Goal: Information Seeking & Learning: Learn about a topic

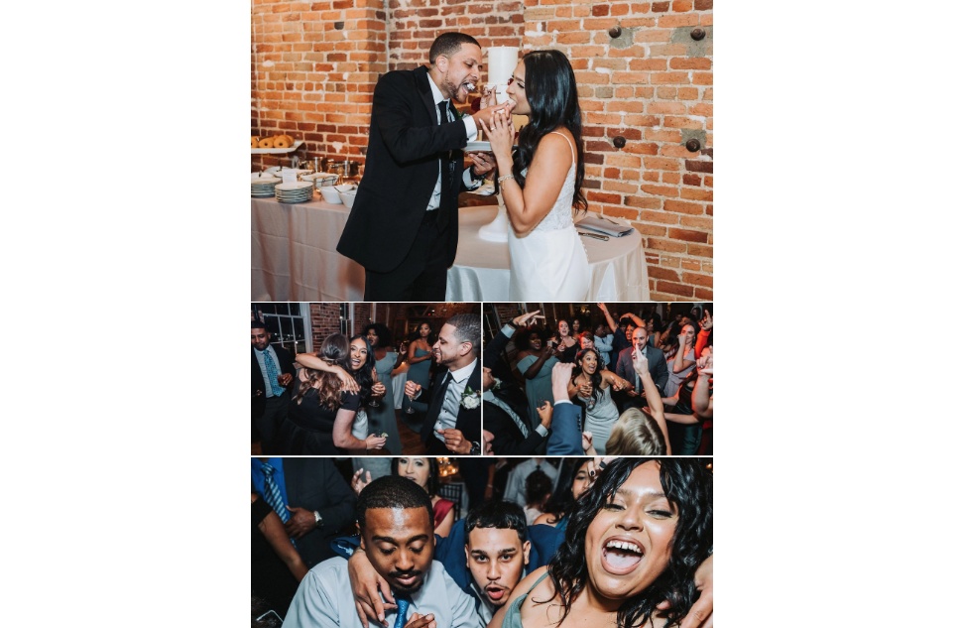
scroll to position [14428, 0]
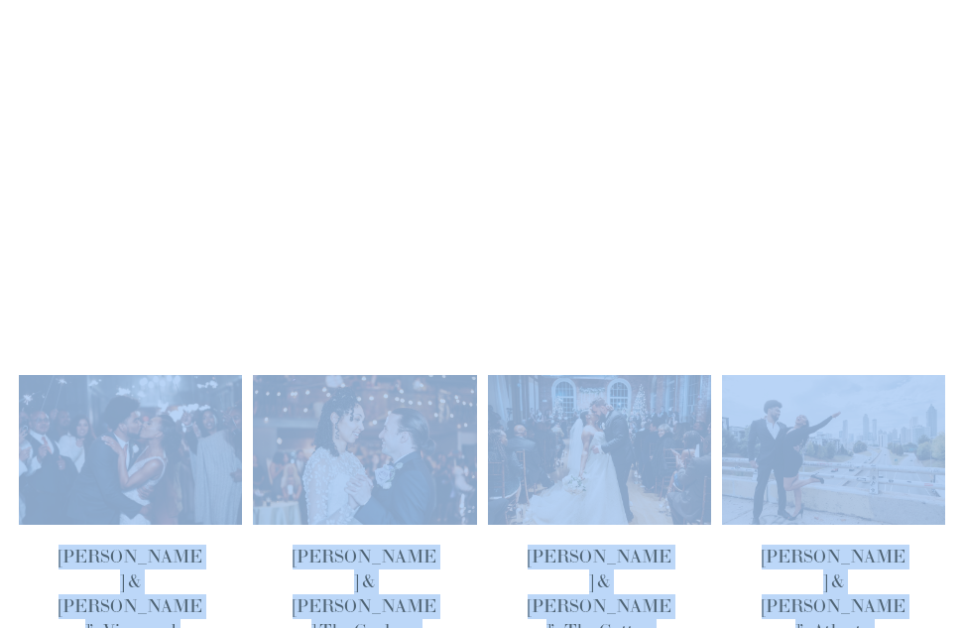
scroll to position [161, 0]
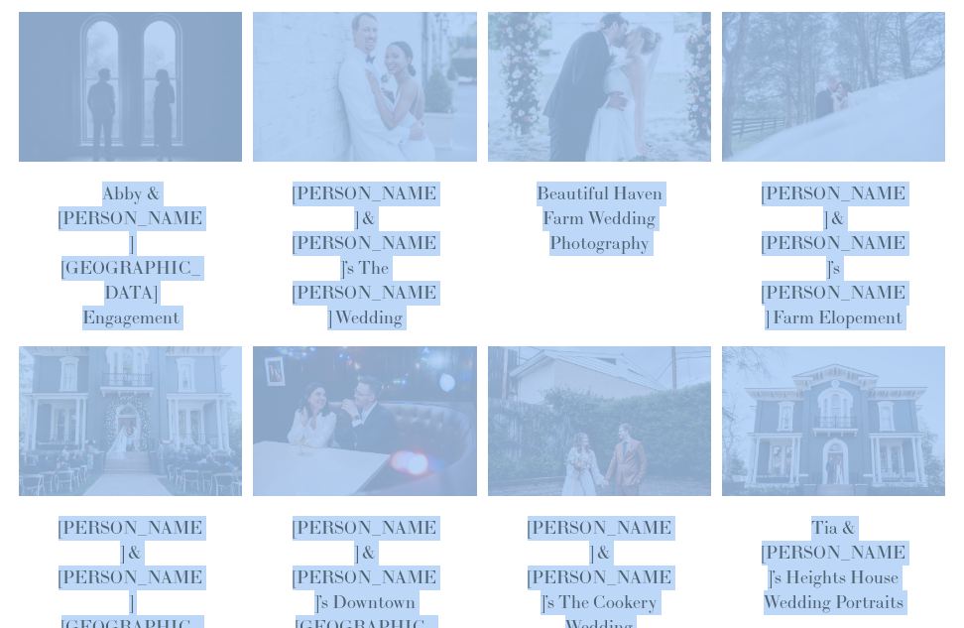
drag, startPoint x: 0, startPoint y: 0, endPoint x: 93, endPoint y: -86, distance: 127.0
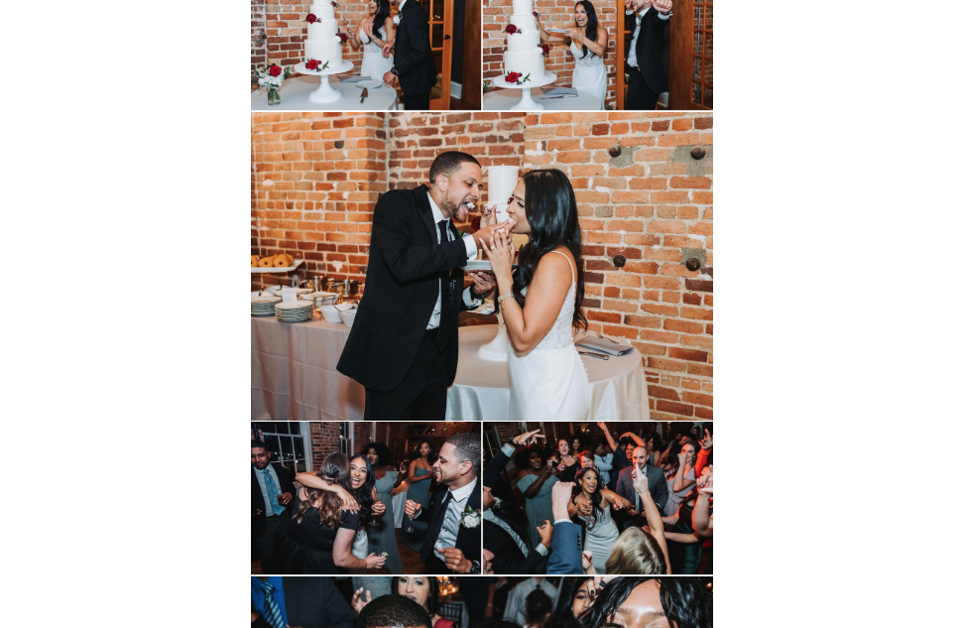
scroll to position [14336, 0]
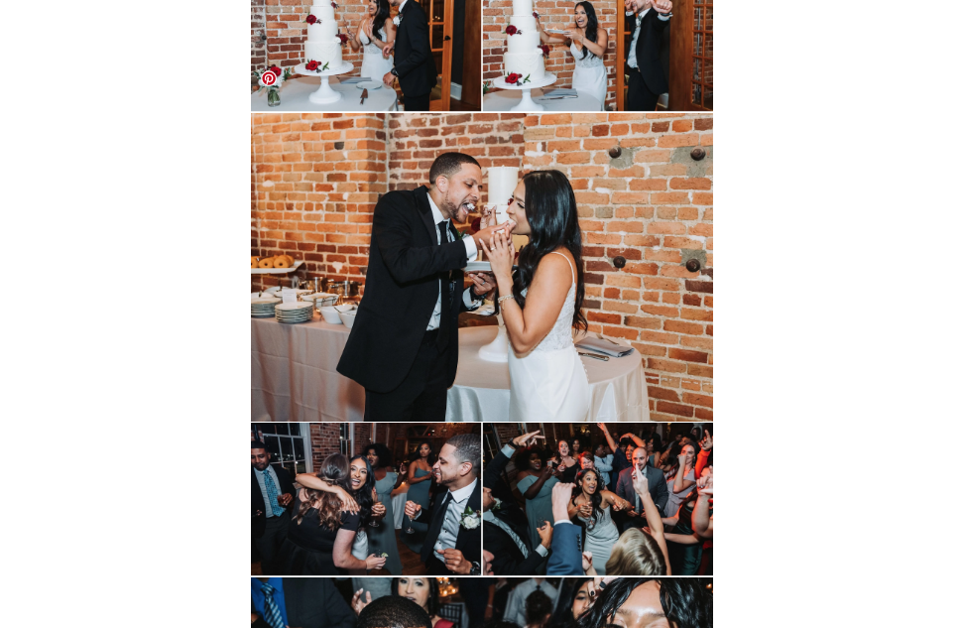
click at [519, 187] on img at bounding box center [482, 267] width 463 height 308
drag, startPoint x: 519, startPoint y: 187, endPoint x: 471, endPoint y: 176, distance: 49.1
click at [471, 176] on img at bounding box center [482, 267] width 463 height 308
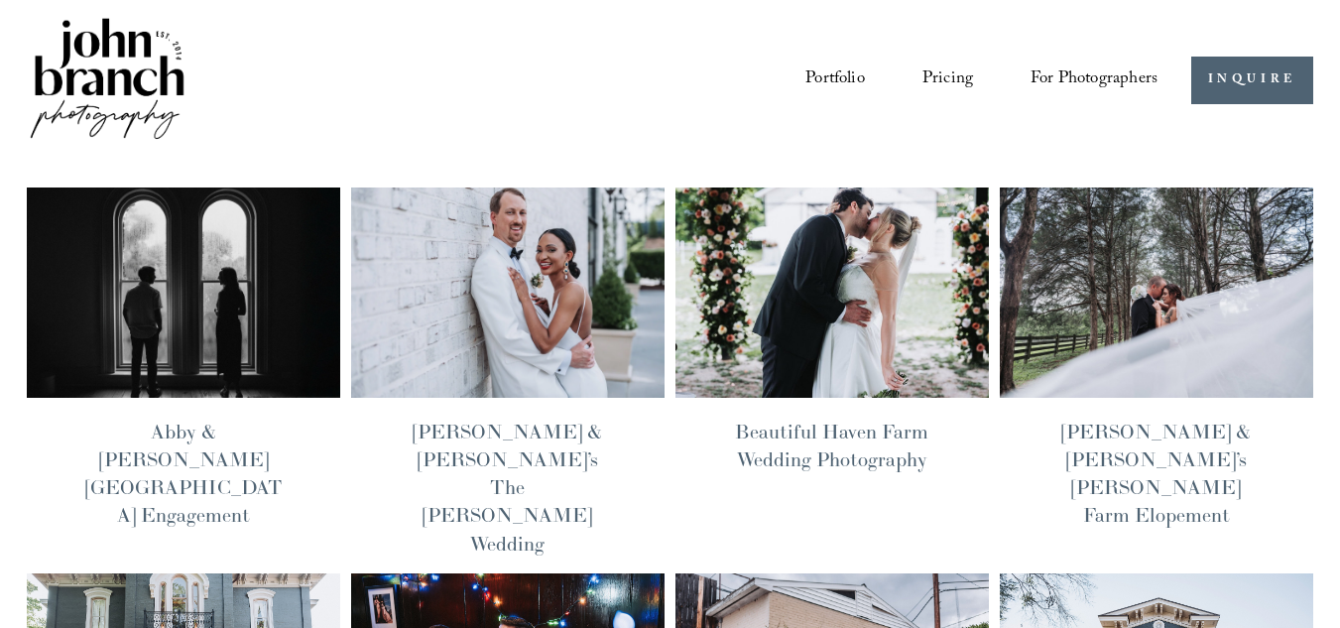
click at [830, 431] on link "Beautiful Haven Farm Wedding Photography" at bounding box center [831, 446] width 193 height 54
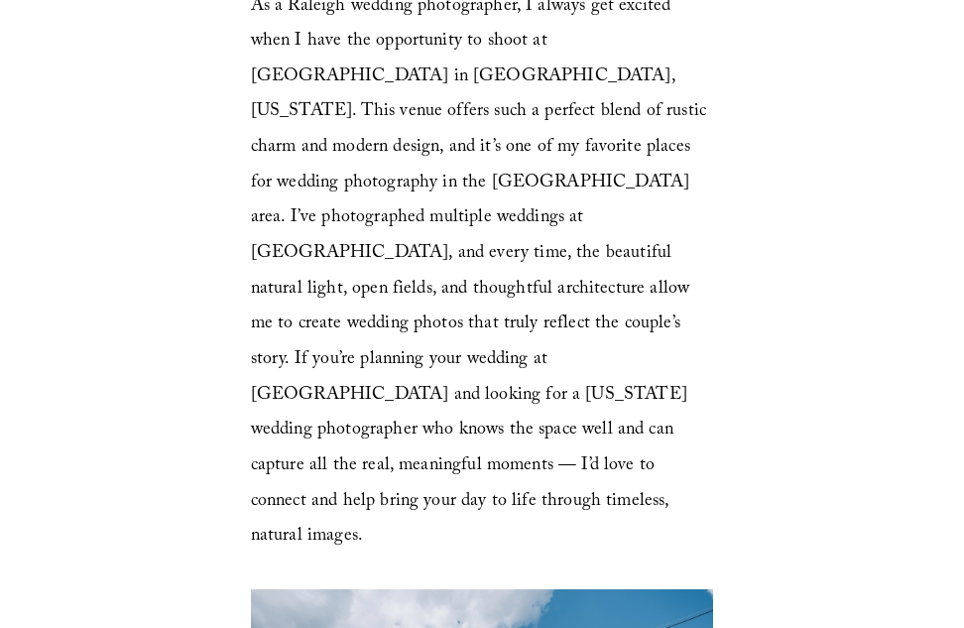
scroll to position [304, 0]
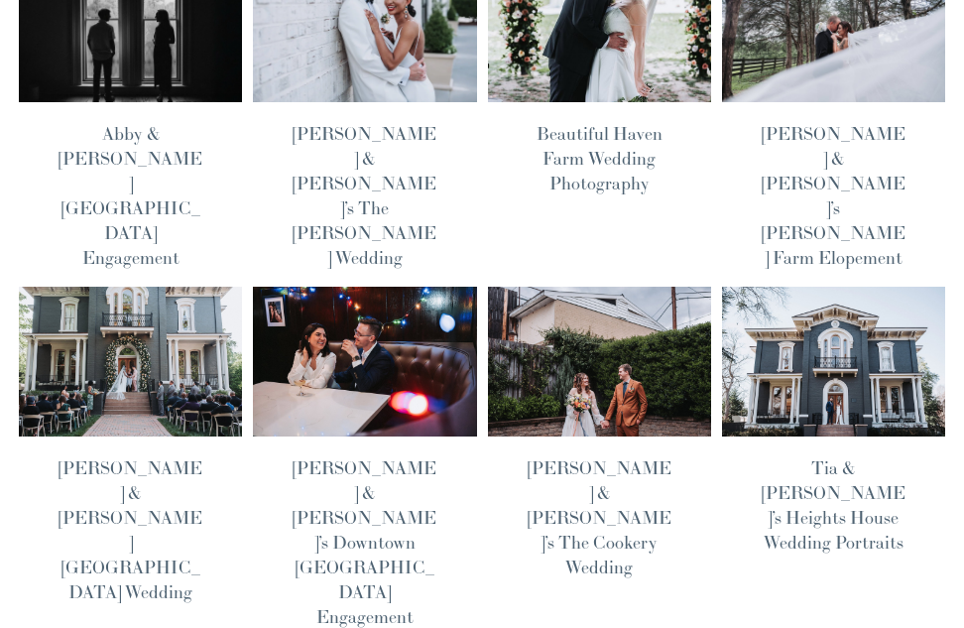
scroll to position [234, 0]
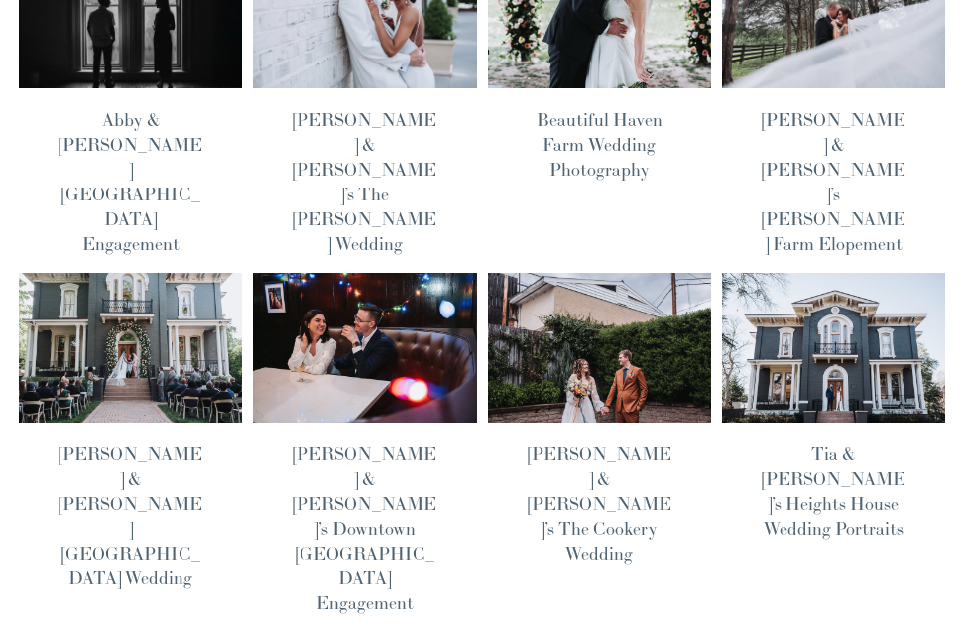
click at [153, 442] on link "Chantel & James’ Heights House Hotel Wedding" at bounding box center [131, 515] width 144 height 147
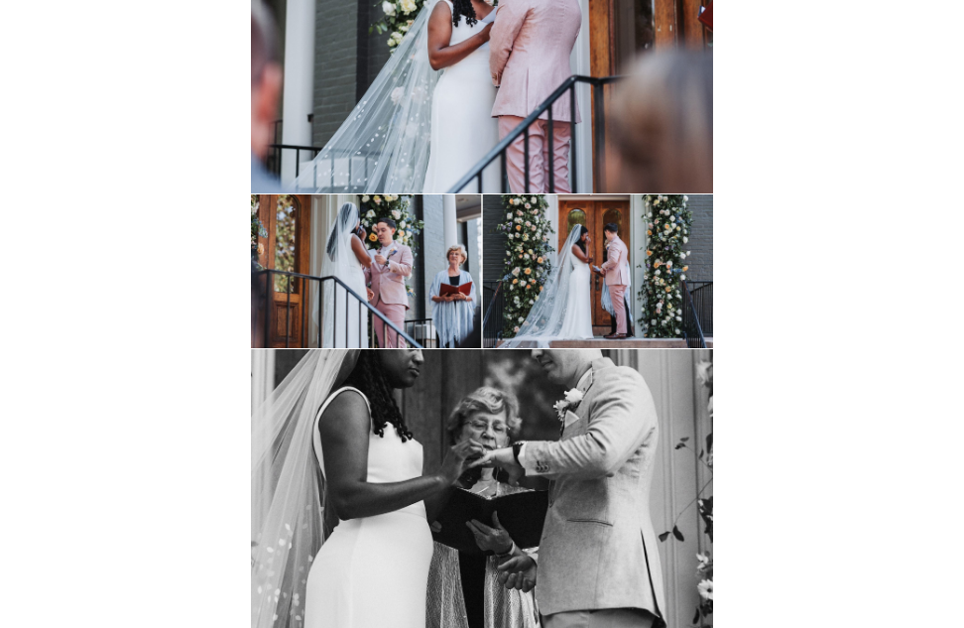
scroll to position [13557, 0]
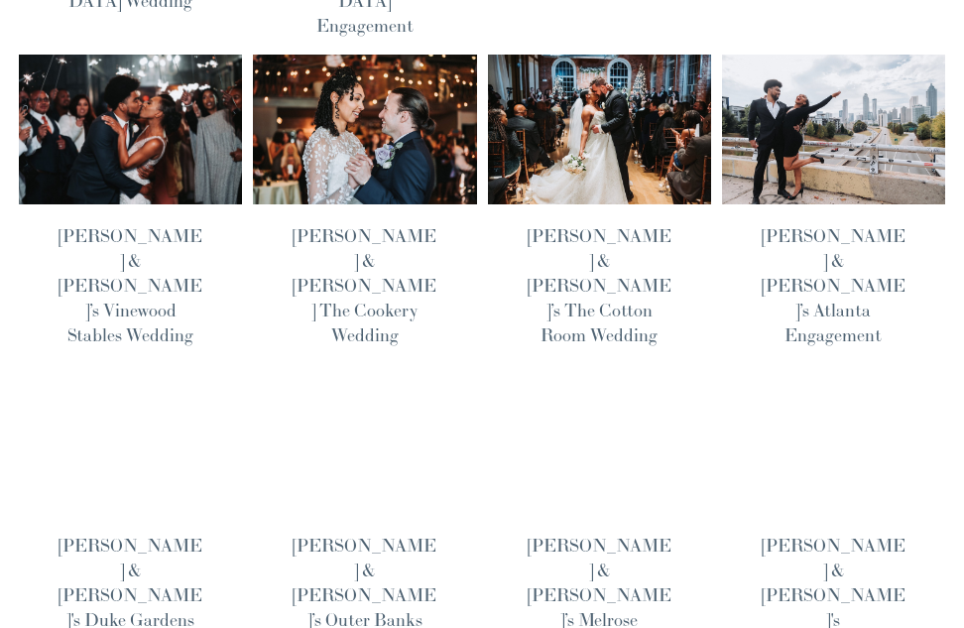
scroll to position [809, 0]
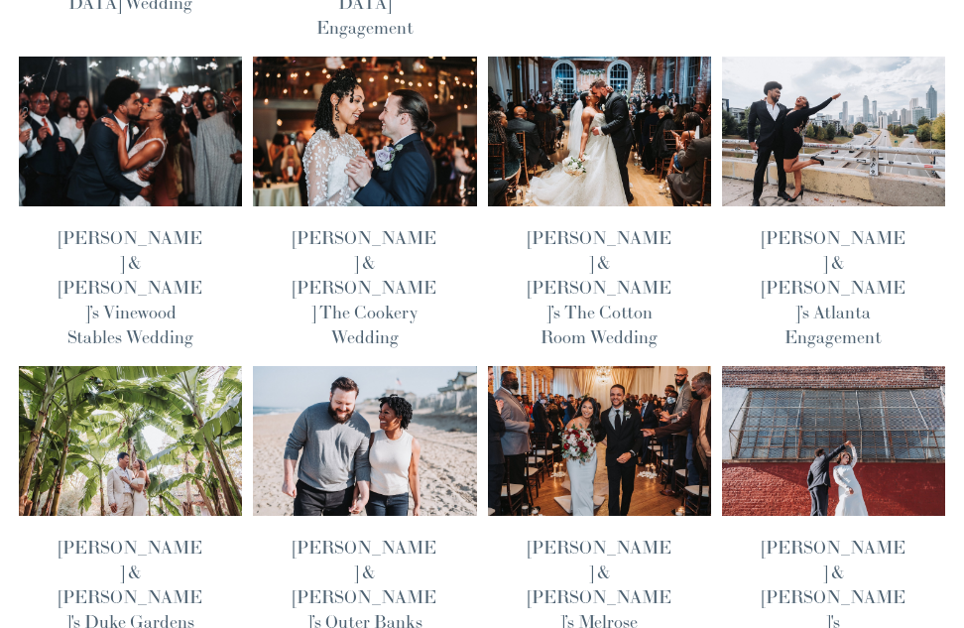
click at [852, 536] on link "[PERSON_NAME] & [PERSON_NAME]'s [GEOGRAPHIC_DATA] Wedding" at bounding box center [834, 609] width 144 height 147
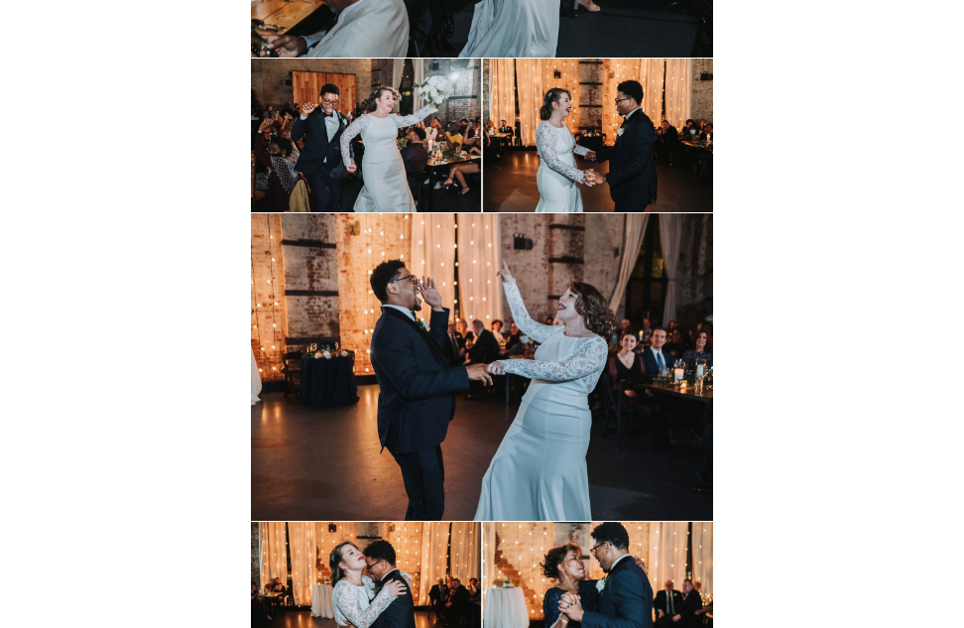
scroll to position [9789, 0]
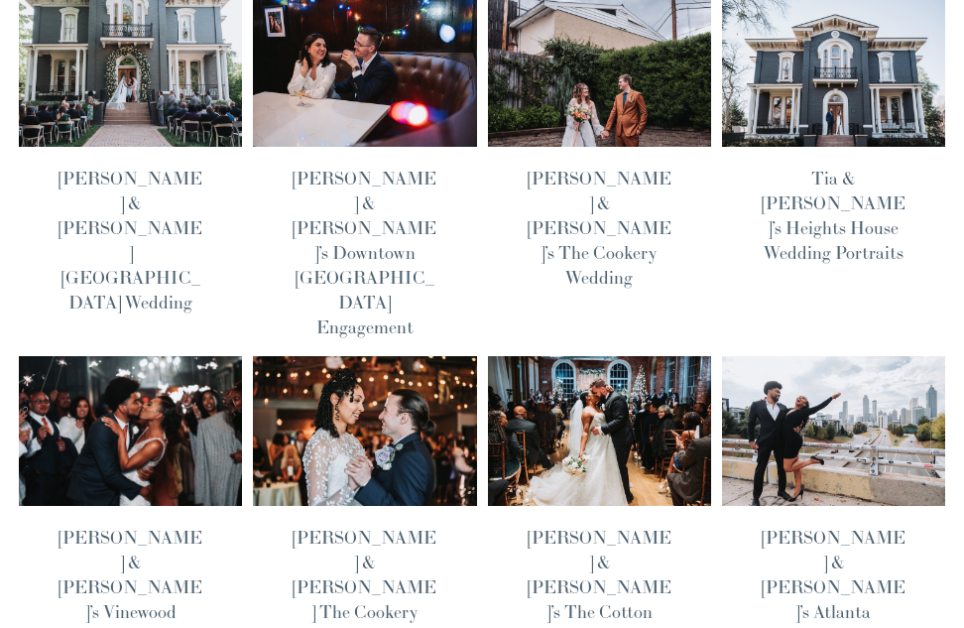
scroll to position [511, 0]
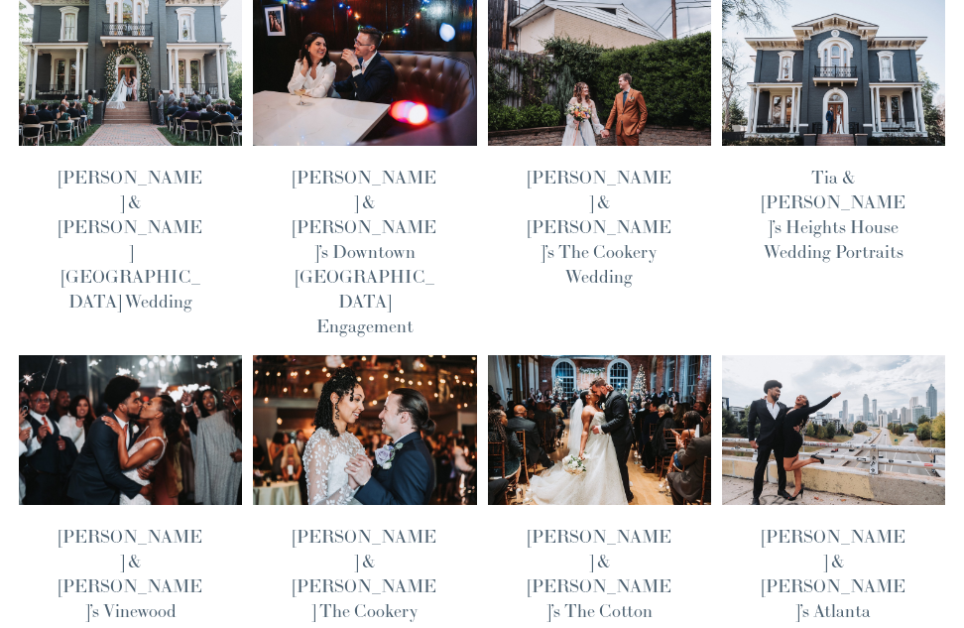
click at [605, 525] on link "[PERSON_NAME] & [PERSON_NAME]’s The Cotton Room Wedding" at bounding box center [600, 586] width 144 height 122
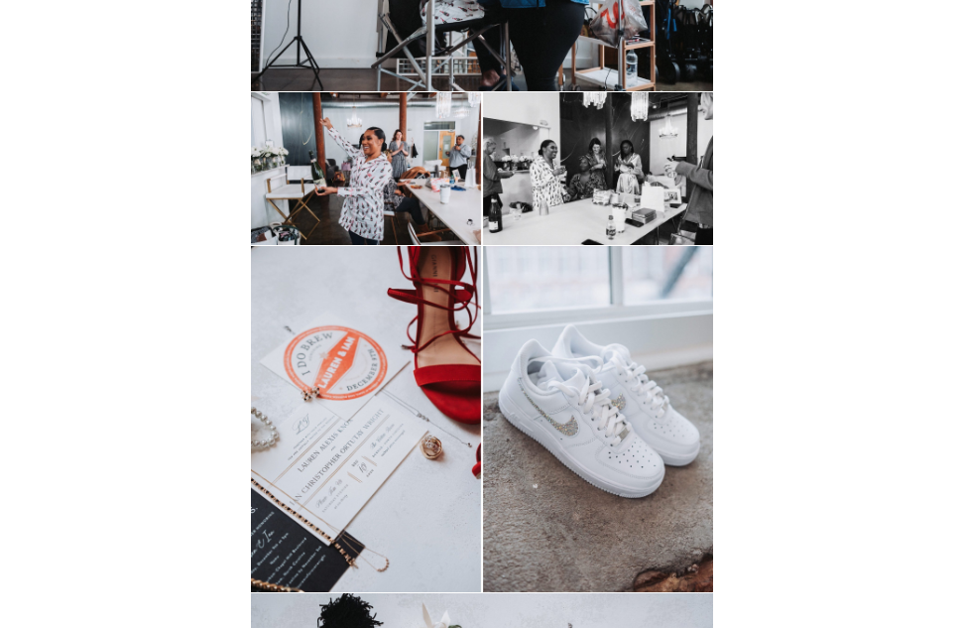
scroll to position [3302, 0]
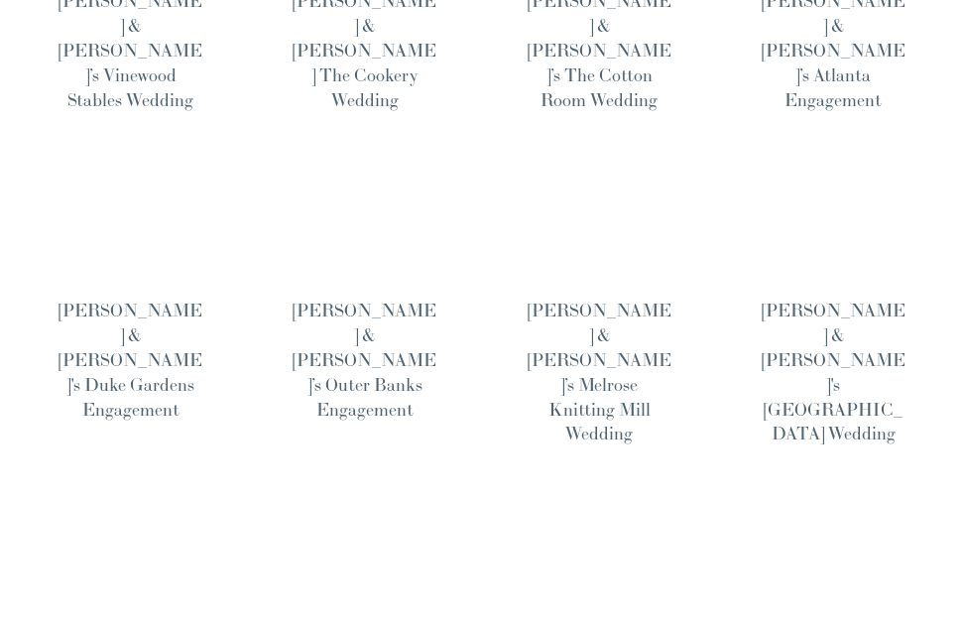
scroll to position [1056, 0]
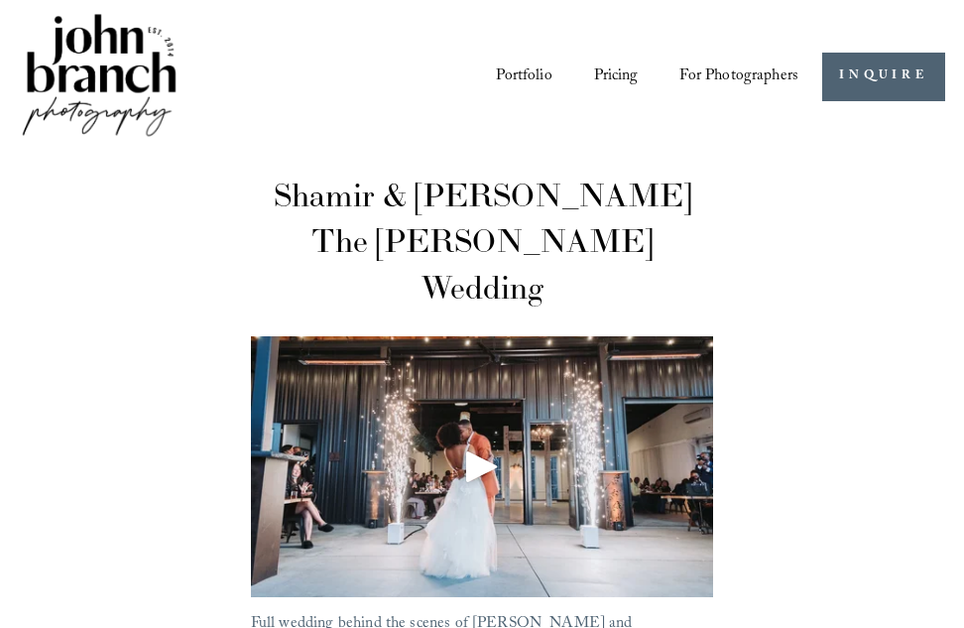
click at [708, 336] on div at bounding box center [482, 467] width 463 height 262
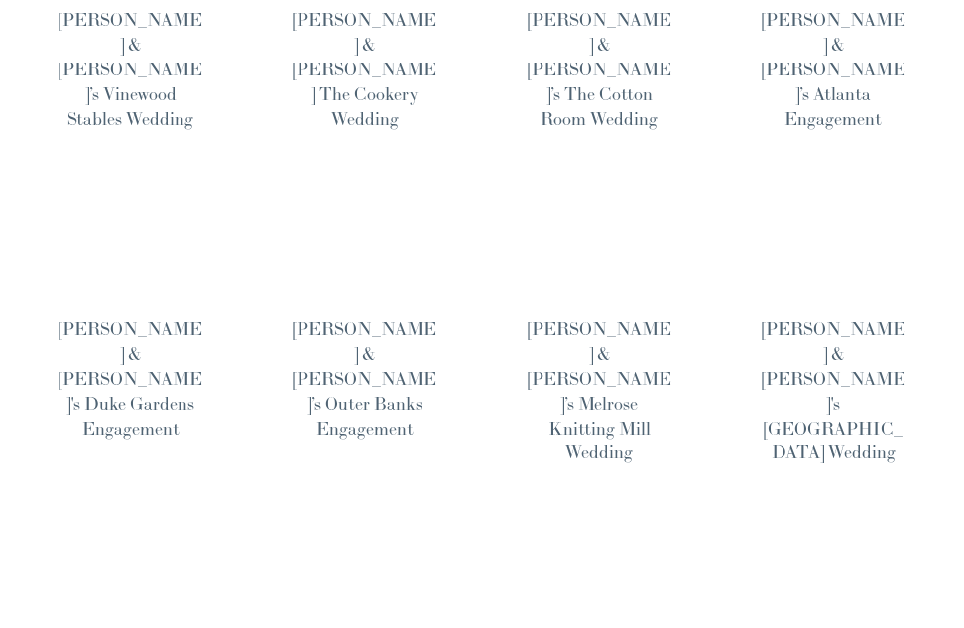
scroll to position [1030, 0]
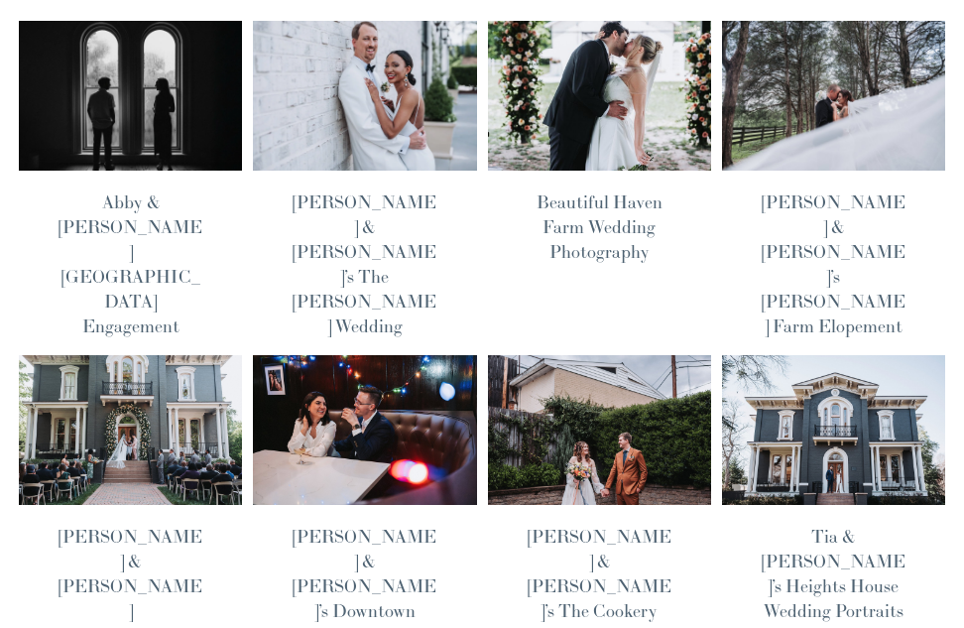
scroll to position [153, 0]
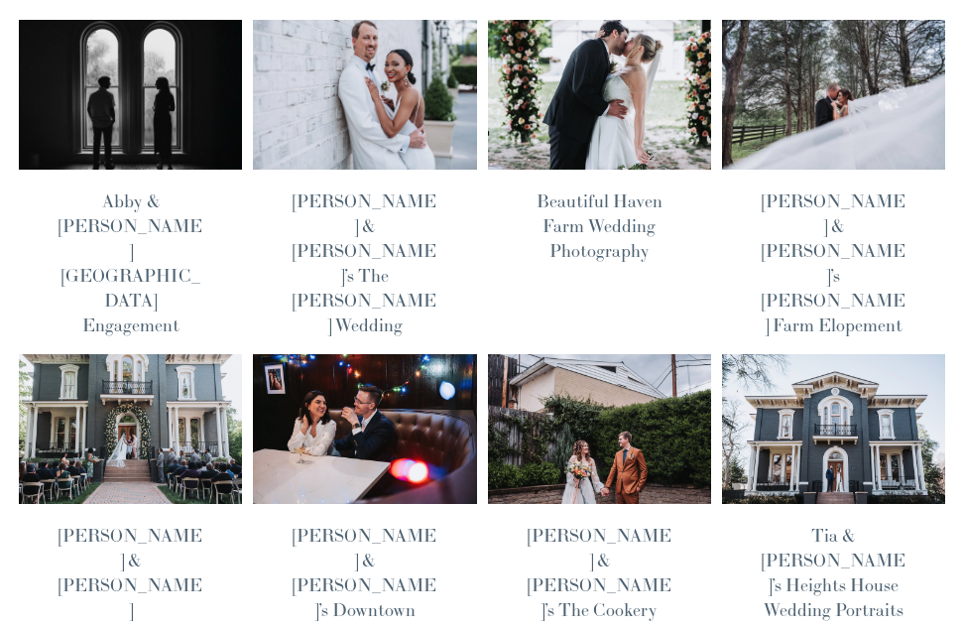
click at [616, 524] on link "[PERSON_NAME] & [PERSON_NAME]’s The Cookery Wedding" at bounding box center [600, 585] width 144 height 122
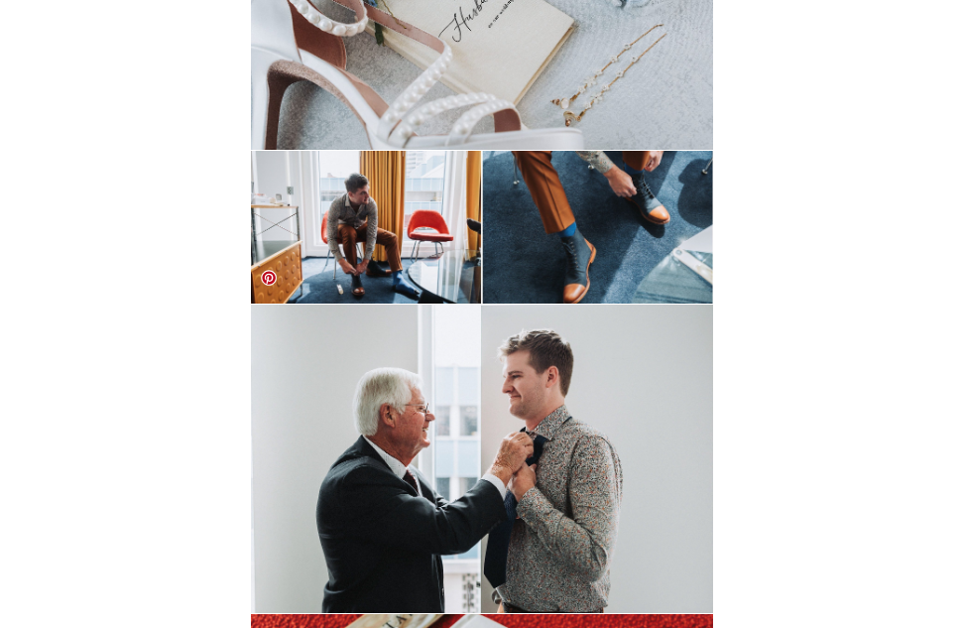
scroll to position [496, 0]
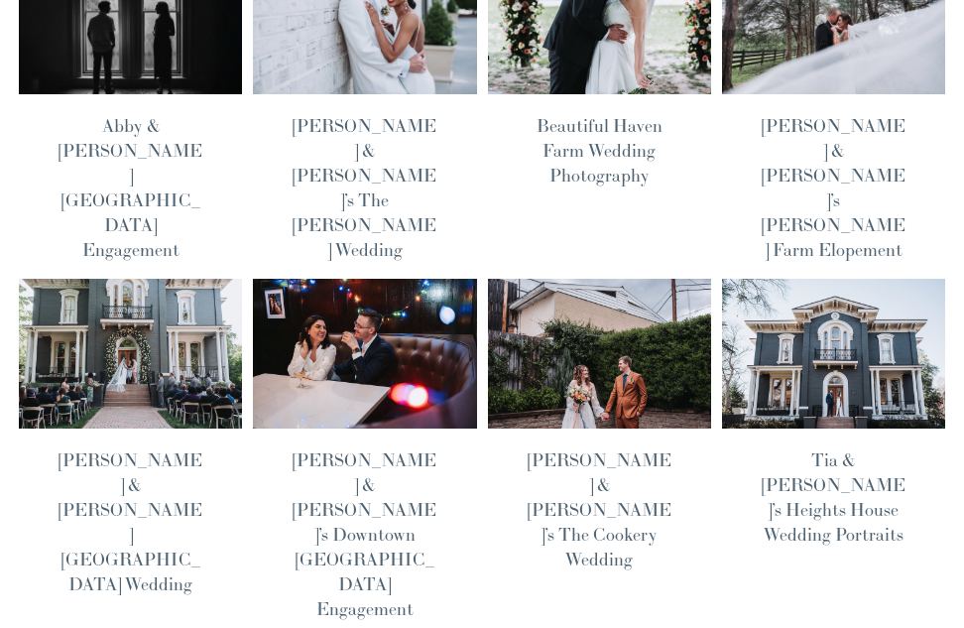
scroll to position [234, 0]
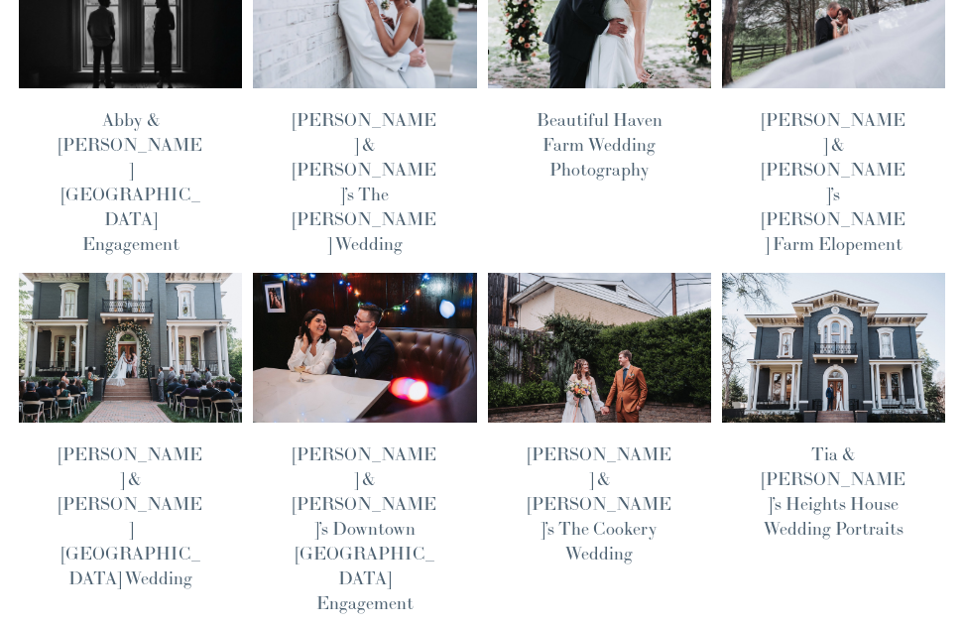
click at [839, 442] on link "Tia & [PERSON_NAME]’s Heights House Wedding Portraits" at bounding box center [834, 490] width 144 height 97
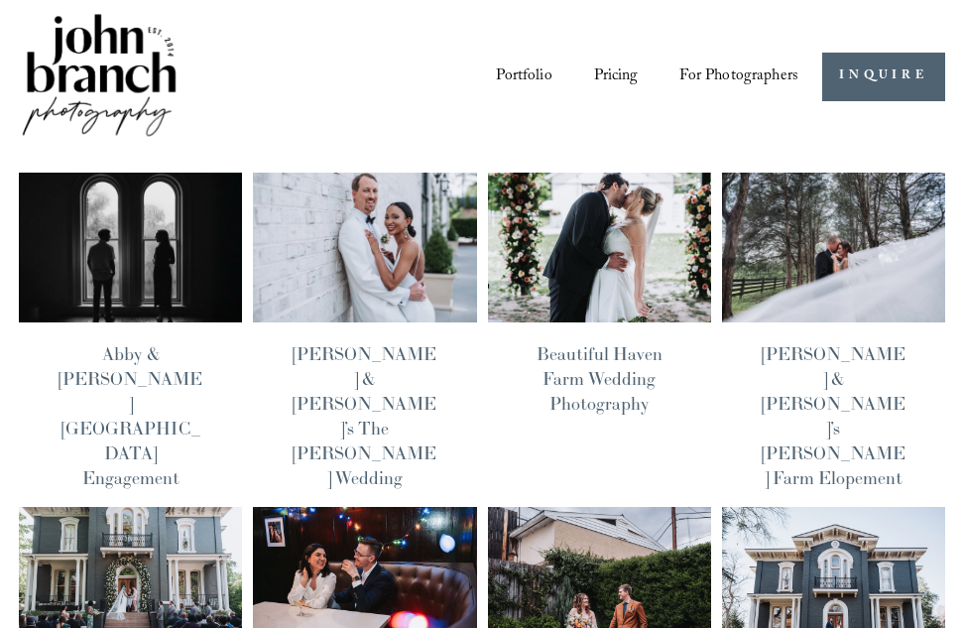
click at [616, 380] on link "Beautiful Haven Farm Wedding Photography" at bounding box center [600, 378] width 126 height 72
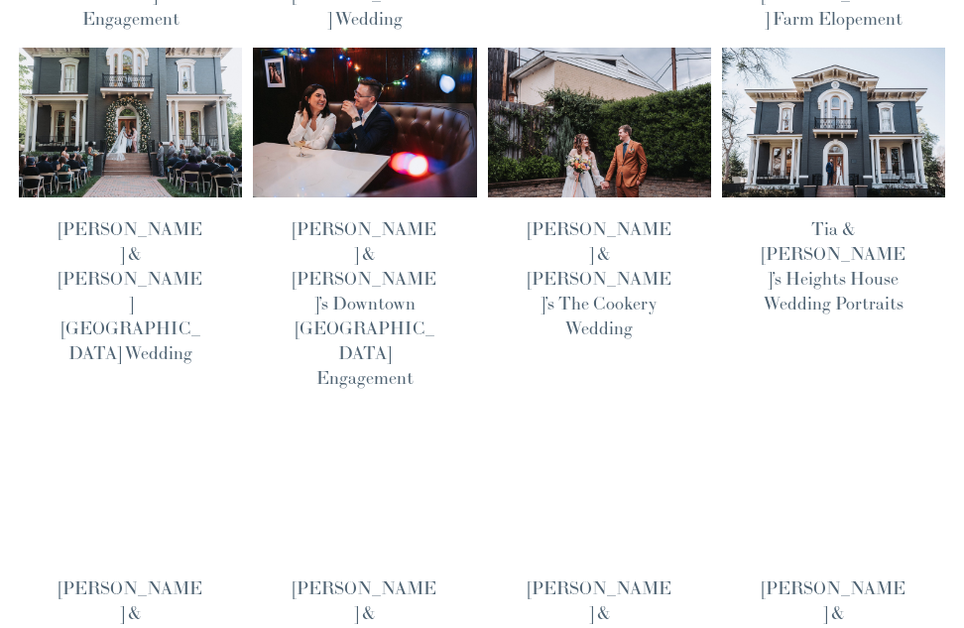
scroll to position [460, 0]
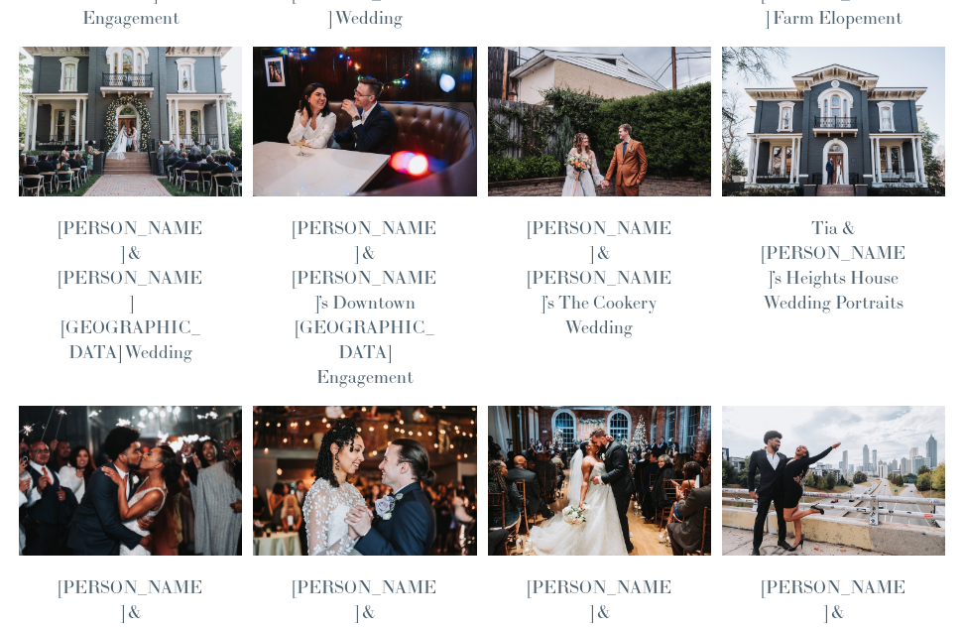
click at [360, 575] on link "[PERSON_NAME] & [PERSON_NAME] The Cookery Wedding" at bounding box center [365, 636] width 144 height 122
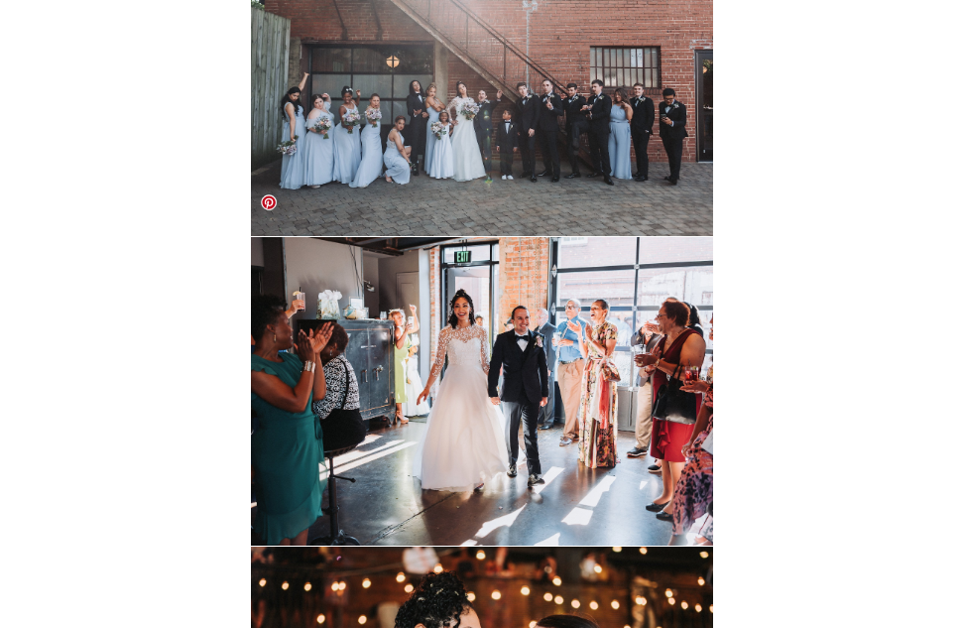
scroll to position [12037, 0]
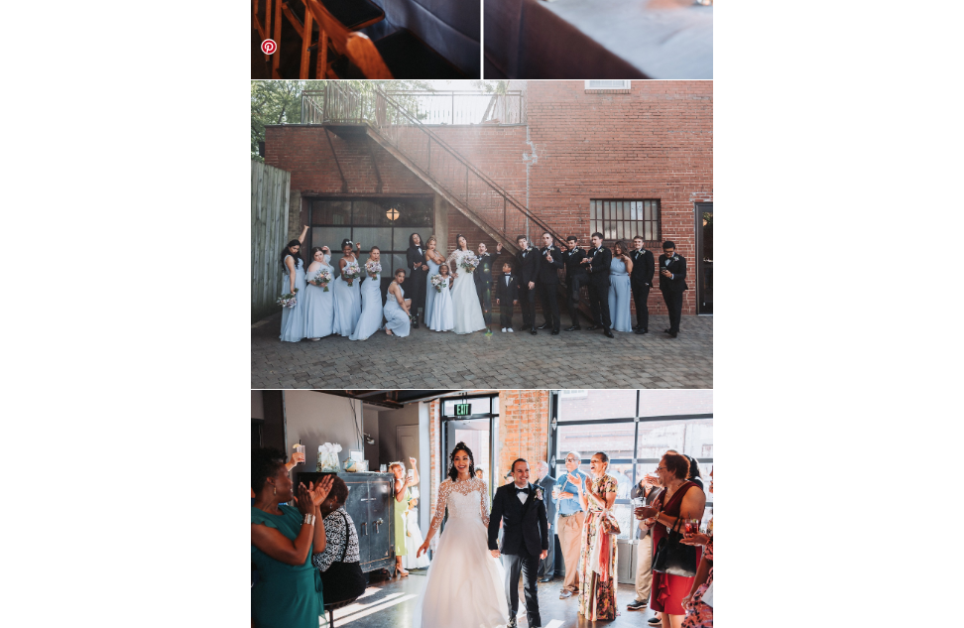
click at [614, 224] on img at bounding box center [482, 234] width 463 height 308
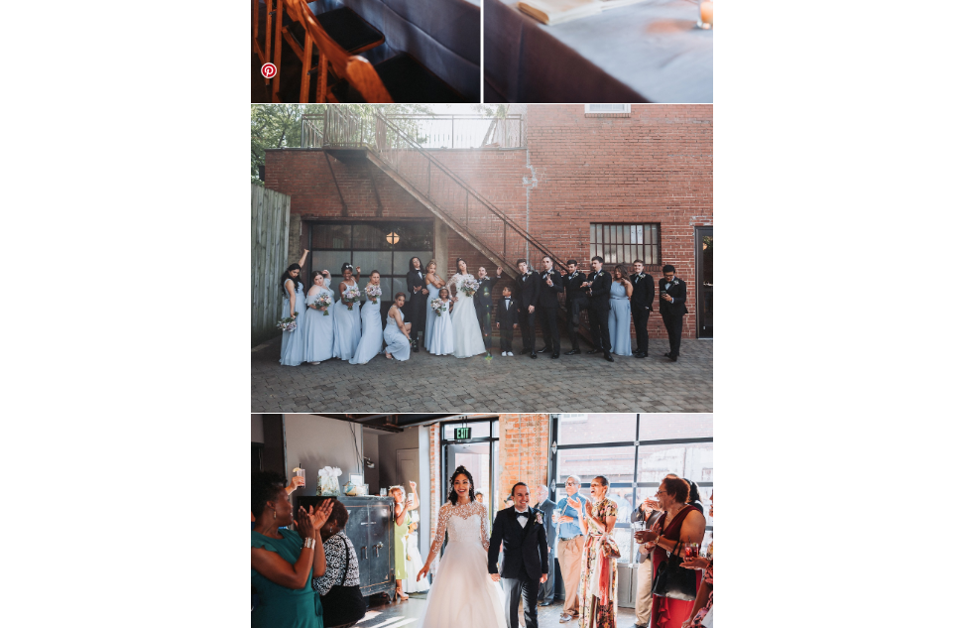
scroll to position [12012, 0]
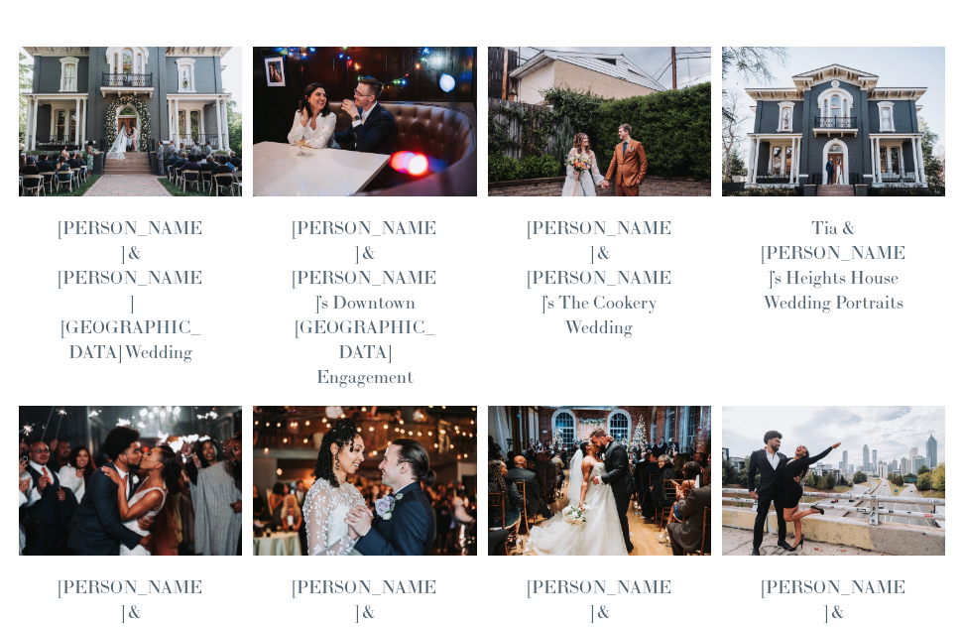
scroll to position [335, 0]
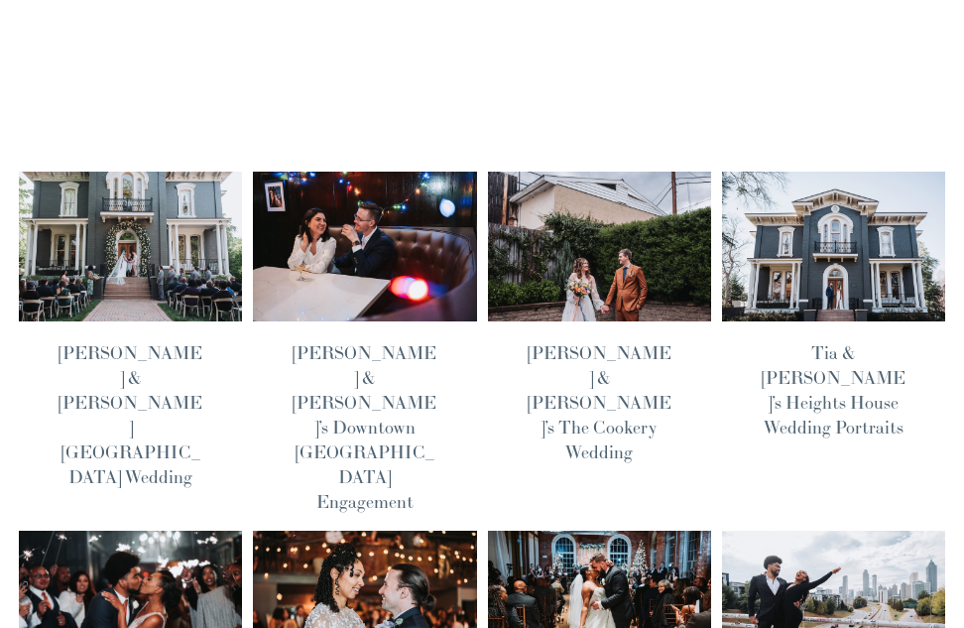
click at [148, 341] on link "[PERSON_NAME] & [PERSON_NAME][GEOGRAPHIC_DATA] Wedding" at bounding box center [131, 414] width 144 height 147
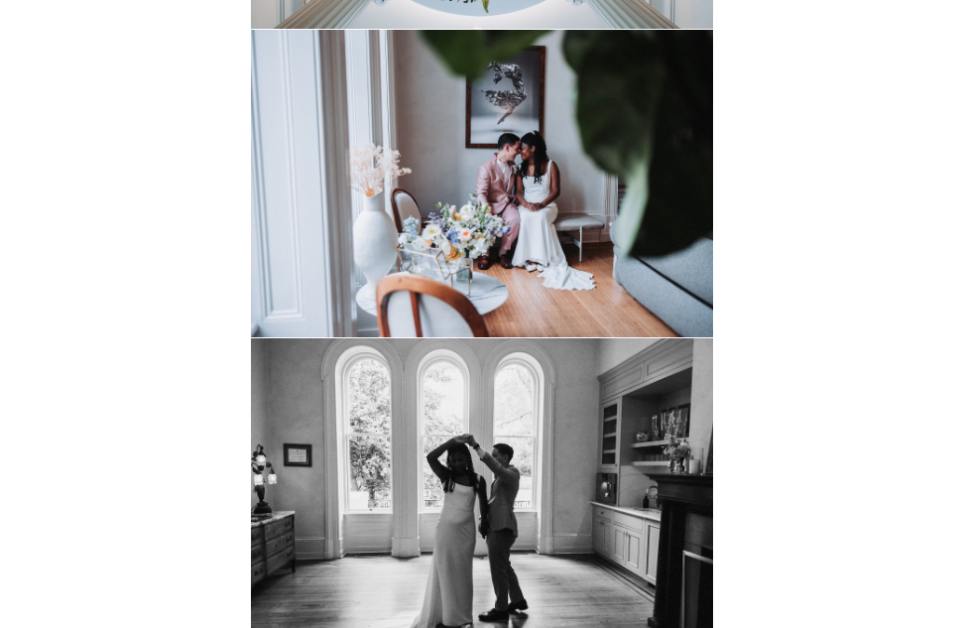
scroll to position [11183, 0]
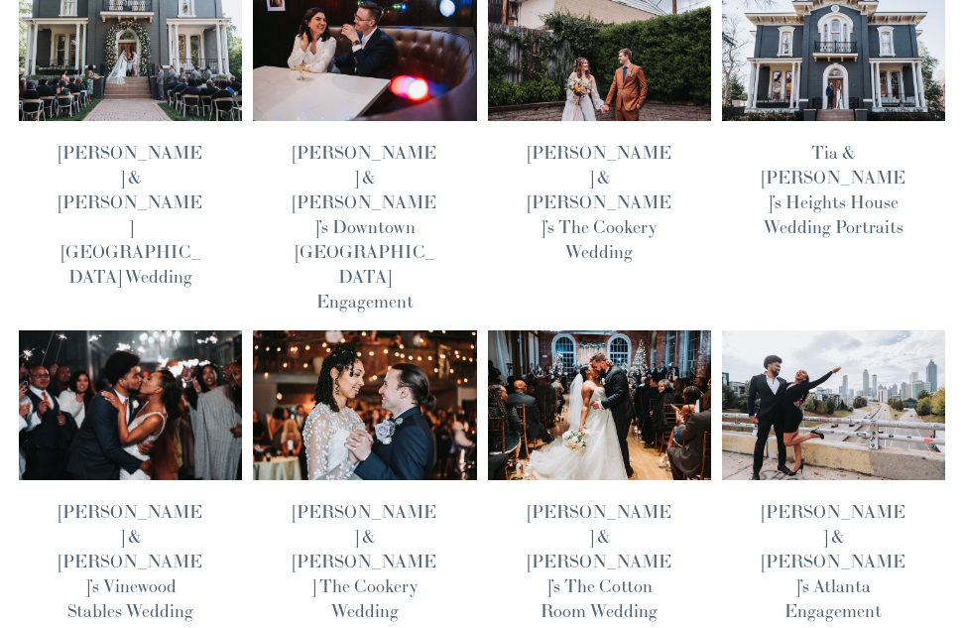
scroll to position [537, 0]
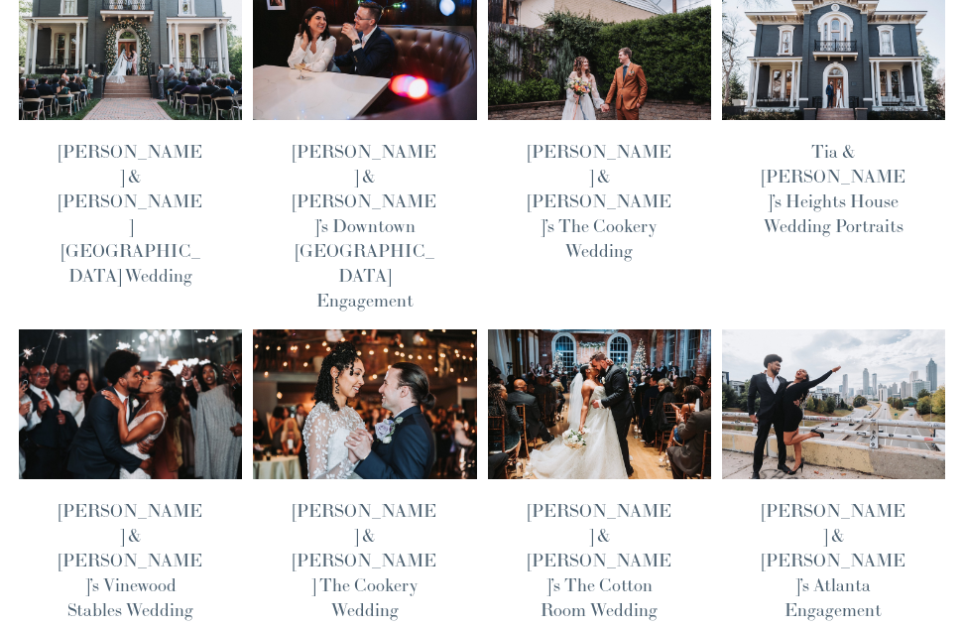
click at [371, 499] on link "[PERSON_NAME] & [PERSON_NAME] The Cookery Wedding" at bounding box center [365, 560] width 144 height 122
click at [635, 499] on link "[PERSON_NAME] & [PERSON_NAME]’s The Cotton Room Wedding" at bounding box center [600, 560] width 144 height 122
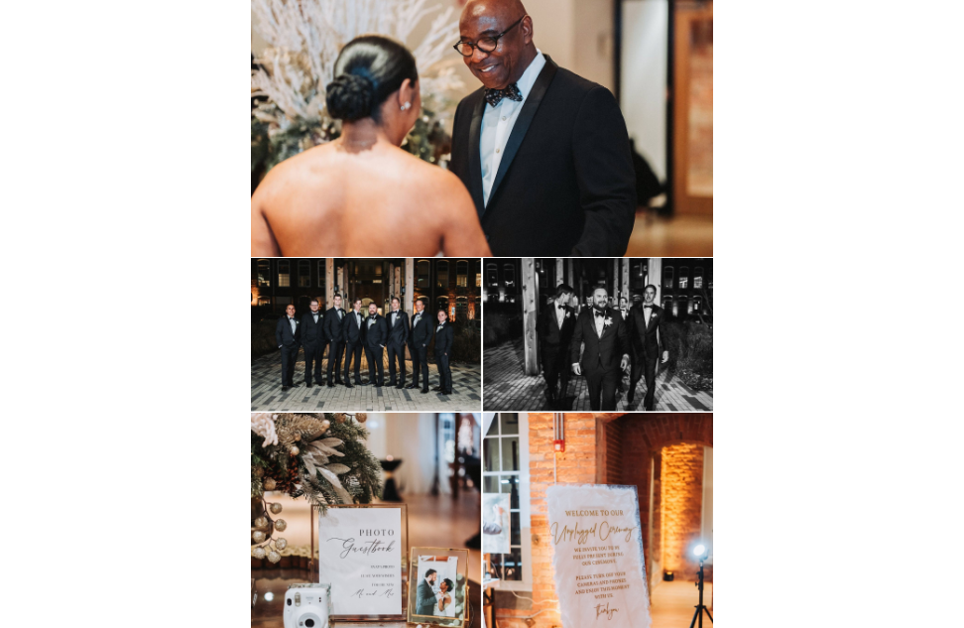
scroll to position [6963, 0]
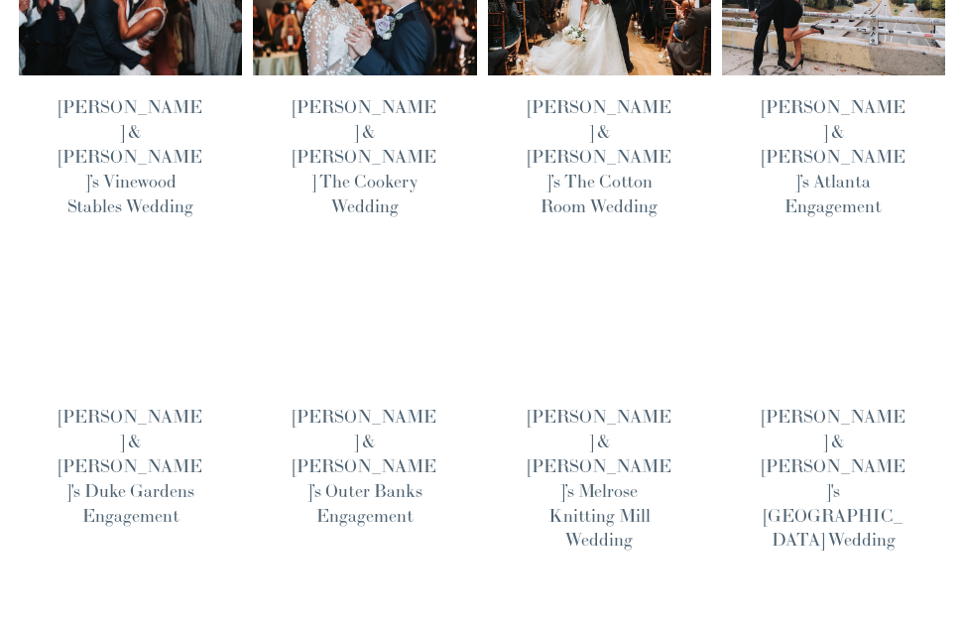
scroll to position [853, 0]
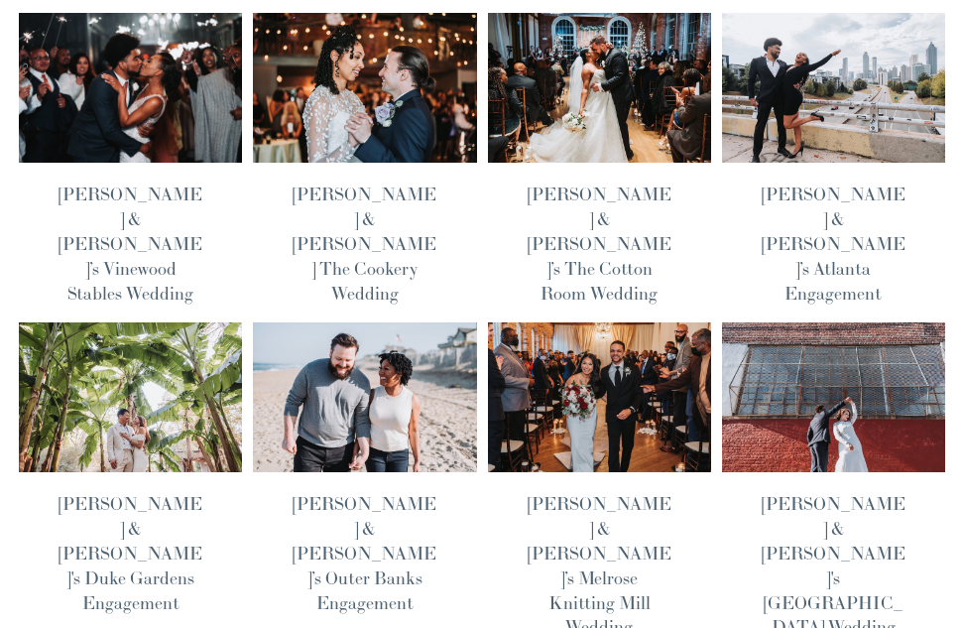
click at [641, 492] on link "[PERSON_NAME] & [PERSON_NAME]’s Melrose Knitting Mill Wedding" at bounding box center [600, 565] width 144 height 147
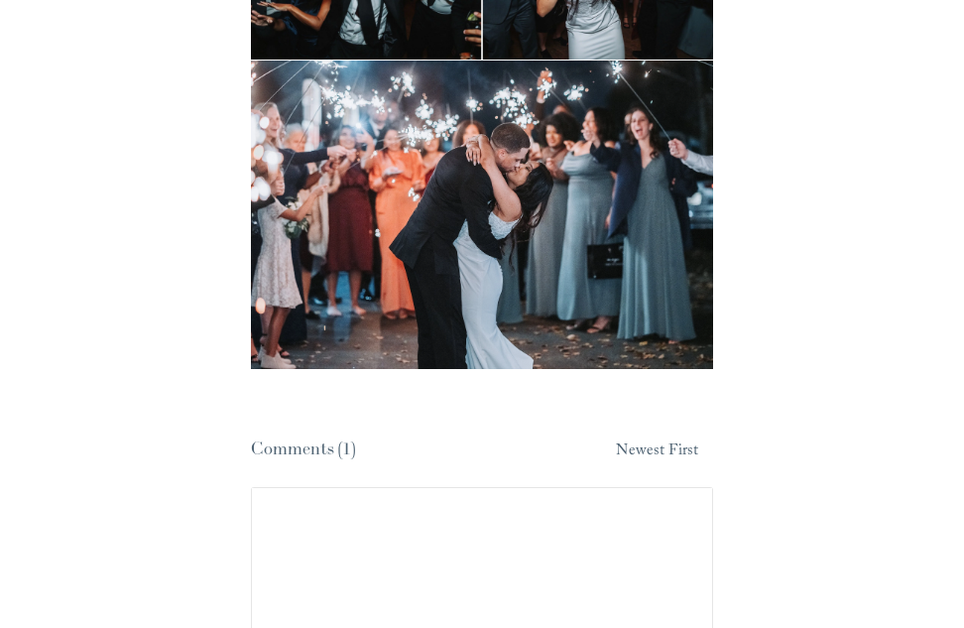
scroll to position [16692, 0]
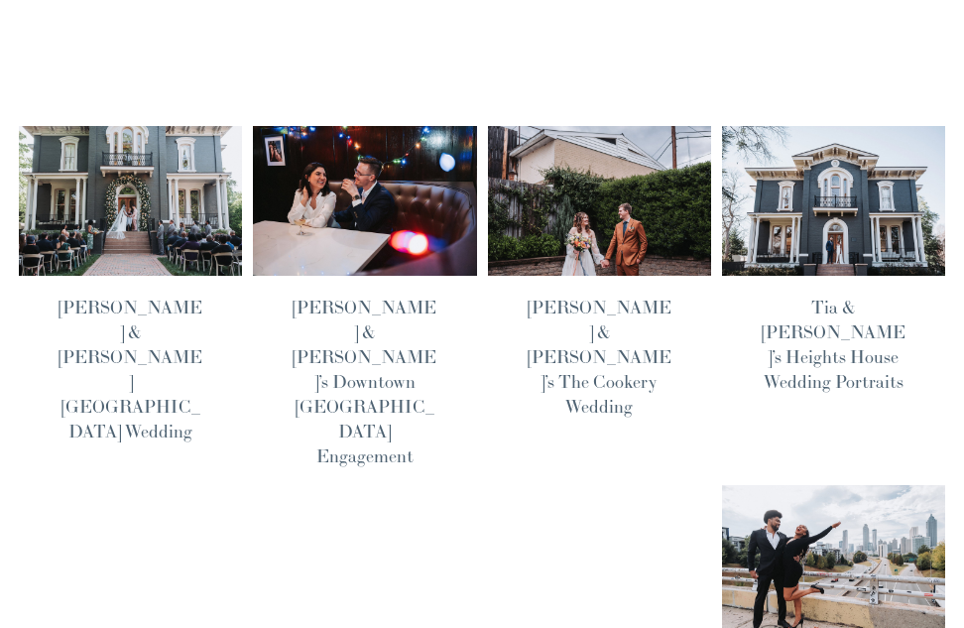
scroll to position [380, 0]
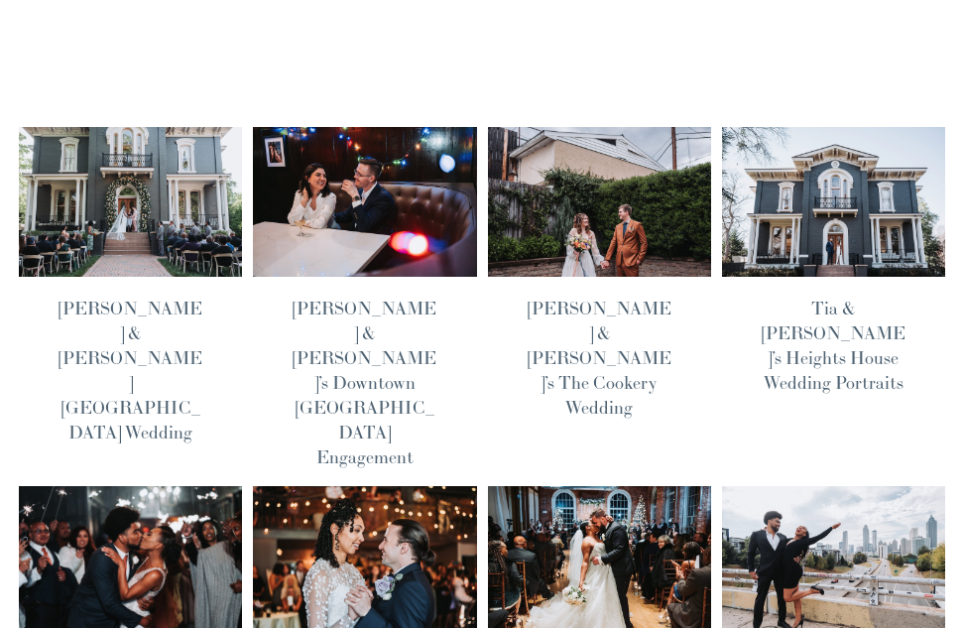
click at [611, 297] on link "[PERSON_NAME] & [PERSON_NAME]’s The Cookery Wedding" at bounding box center [600, 358] width 144 height 122
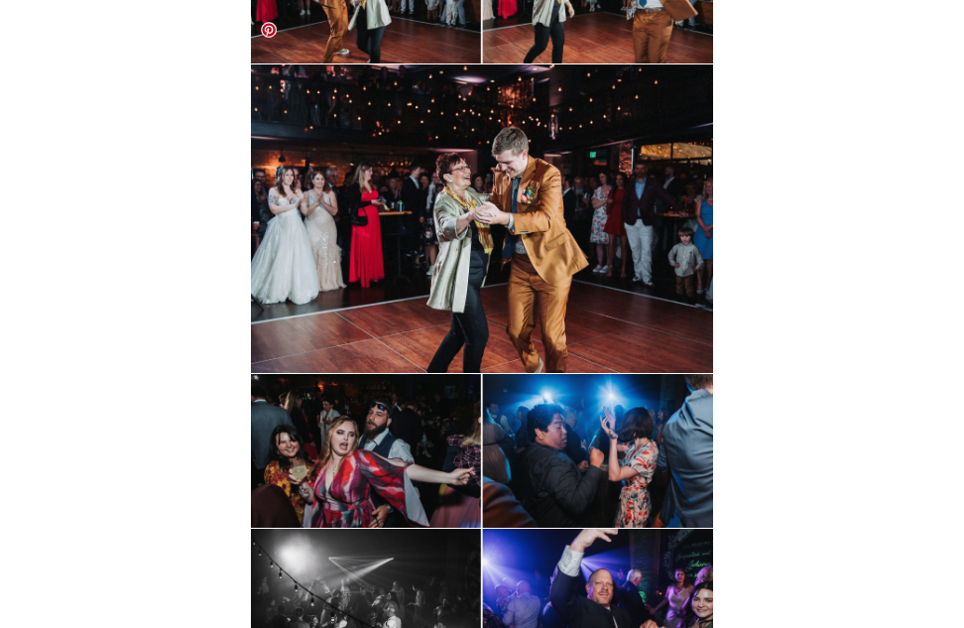
scroll to position [14207, 0]
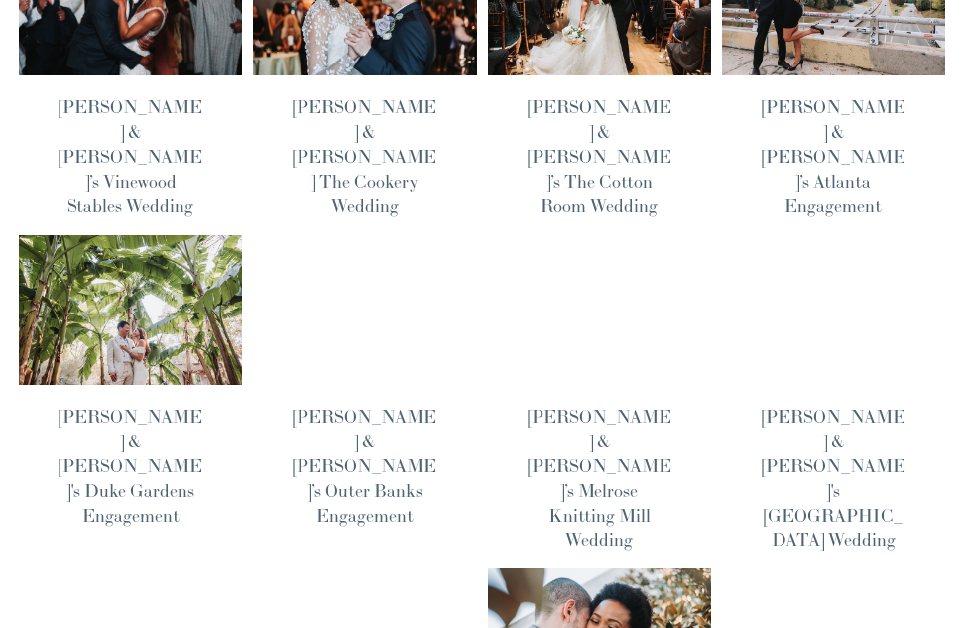
scroll to position [943, 0]
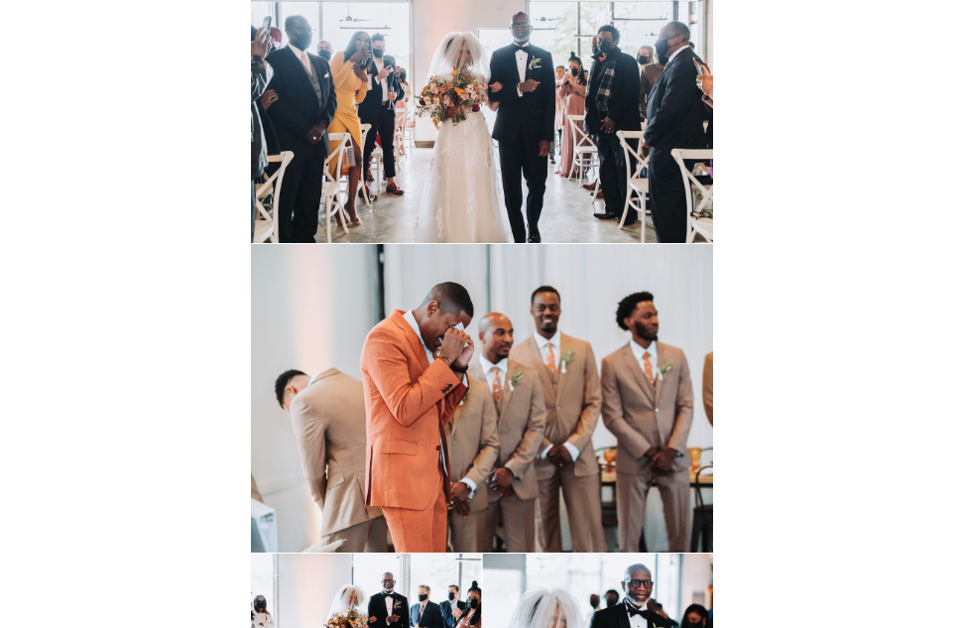
scroll to position [12206, 0]
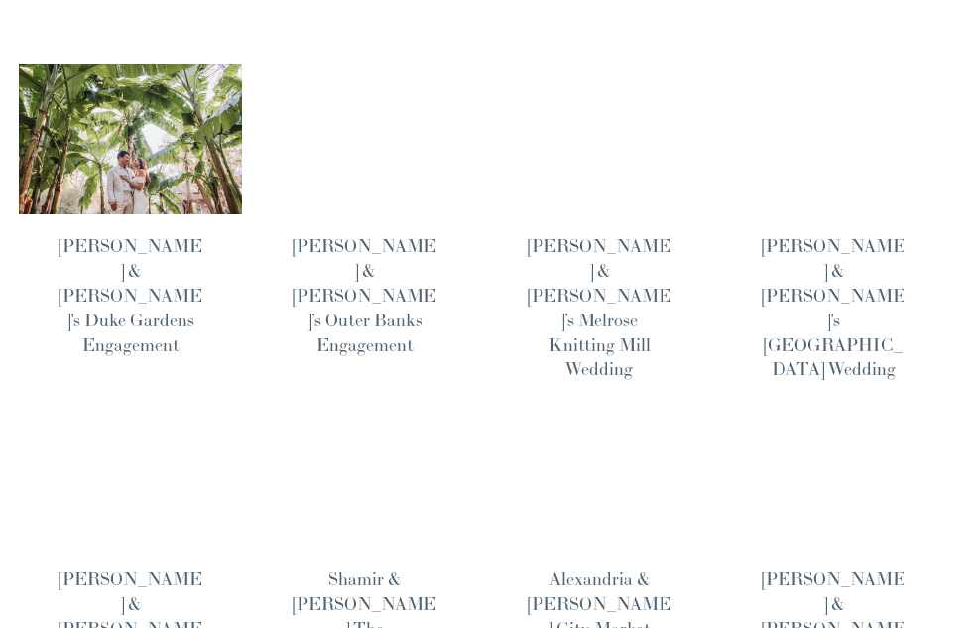
scroll to position [1118, 0]
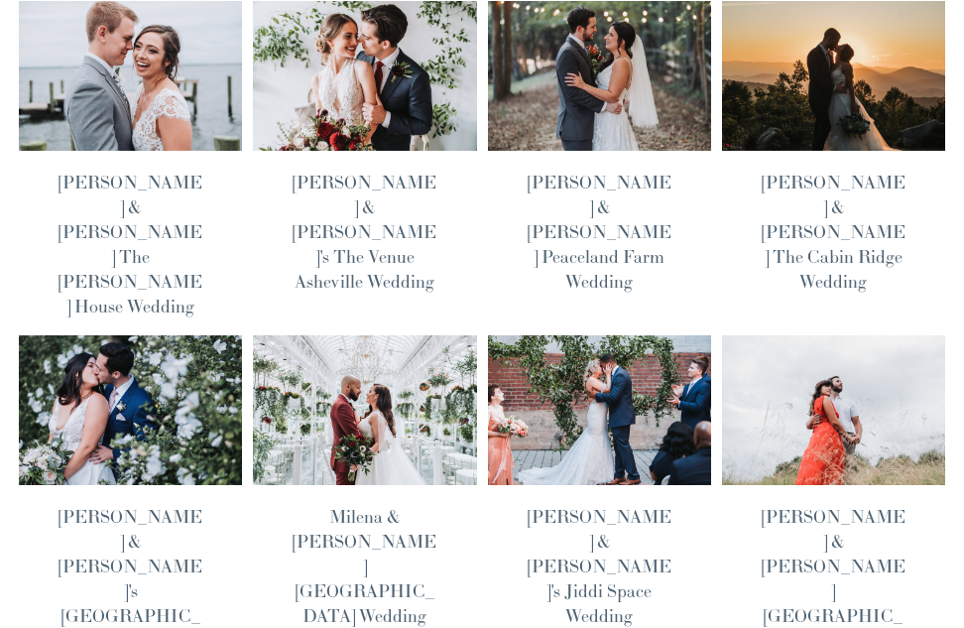
scroll to position [77, 0]
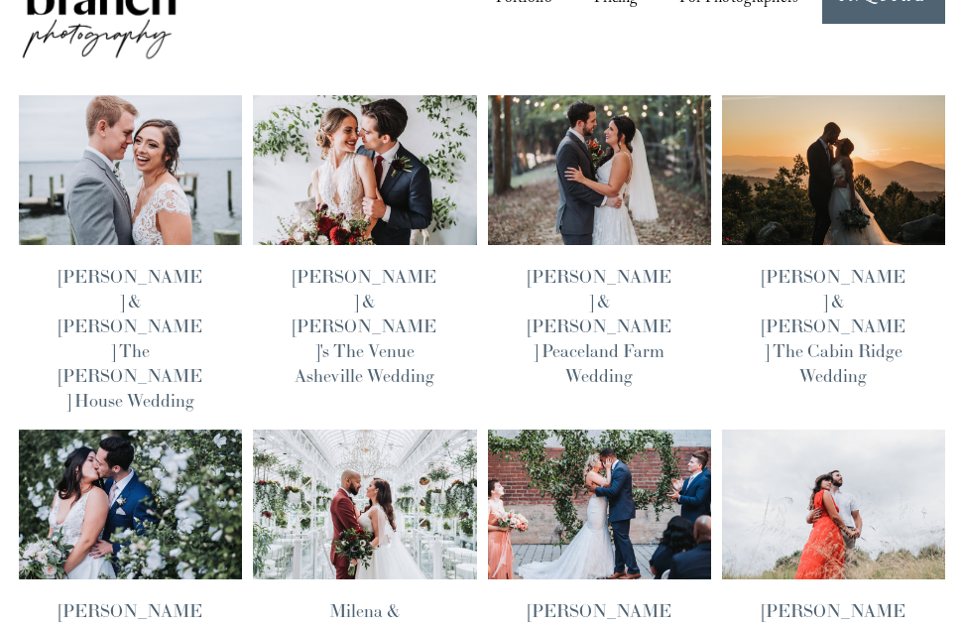
click at [397, 278] on link "[PERSON_NAME] & [PERSON_NAME]'s The Venue Asheville Wedding" at bounding box center [365, 326] width 144 height 122
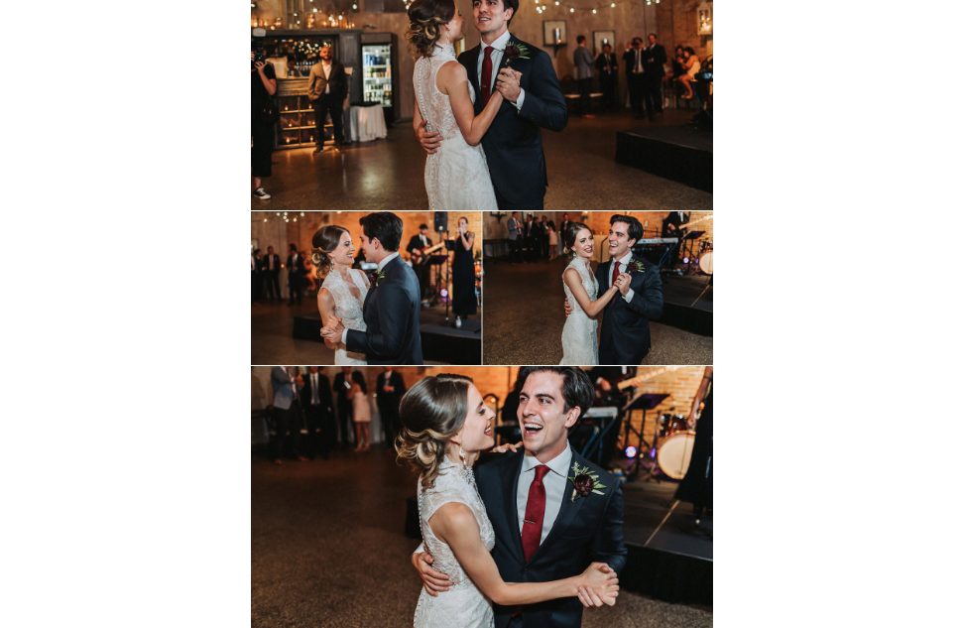
scroll to position [19118, 0]
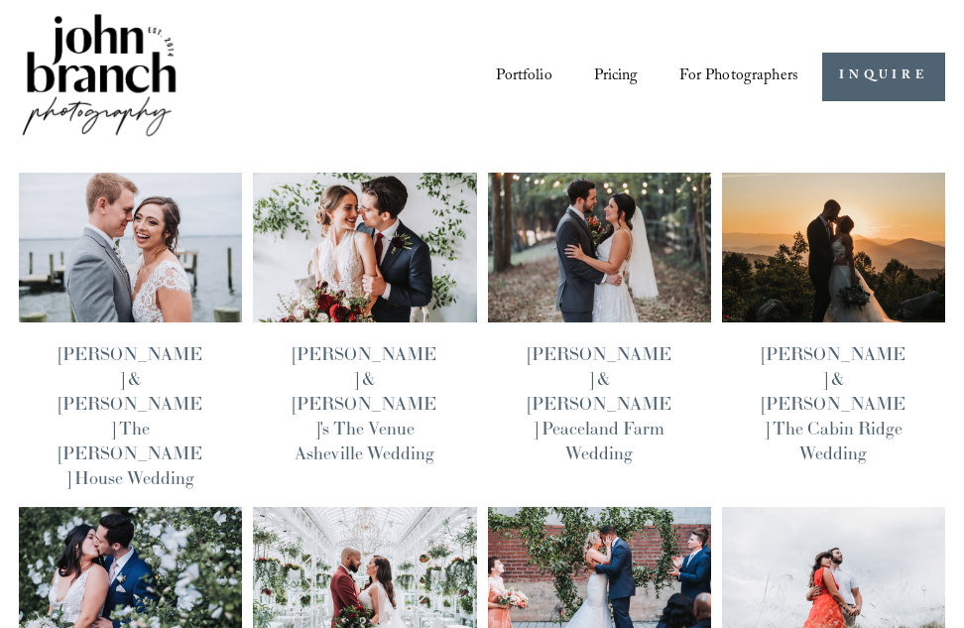
scroll to position [77, 0]
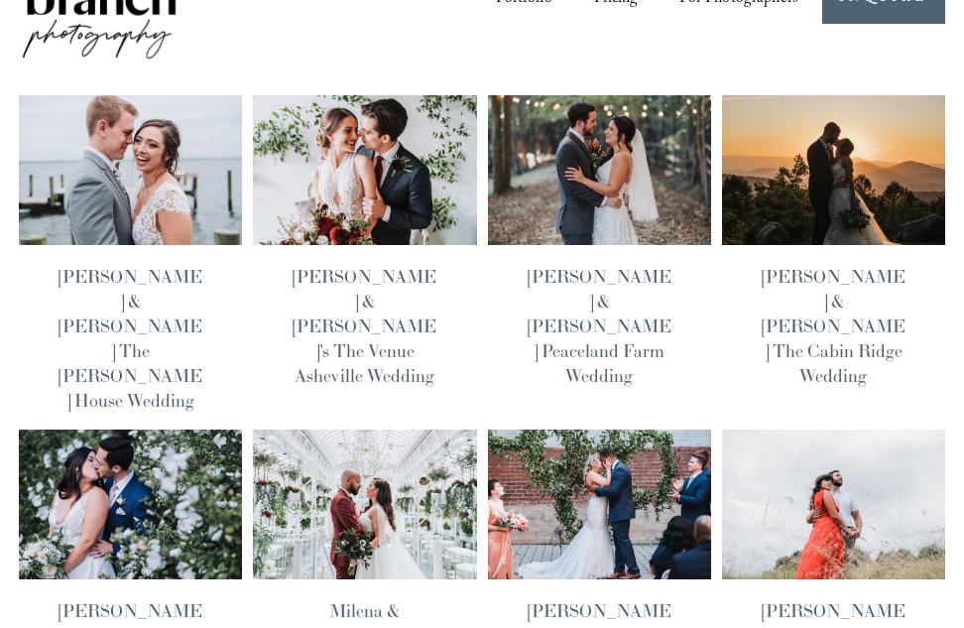
click at [599, 275] on link "[PERSON_NAME] & [PERSON_NAME] Peaceland Farm Wedding" at bounding box center [600, 326] width 144 height 122
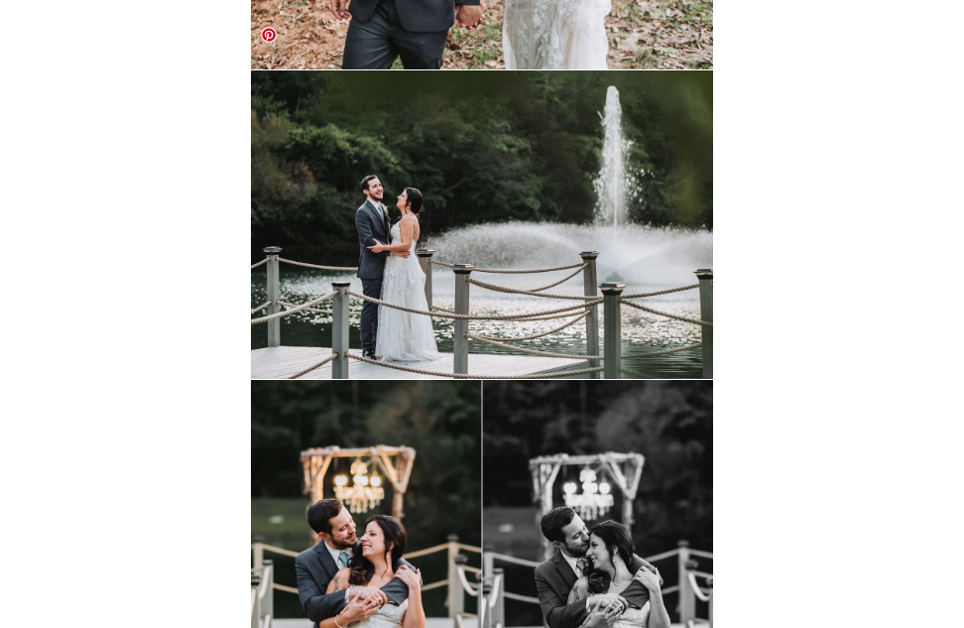
scroll to position [15363, 0]
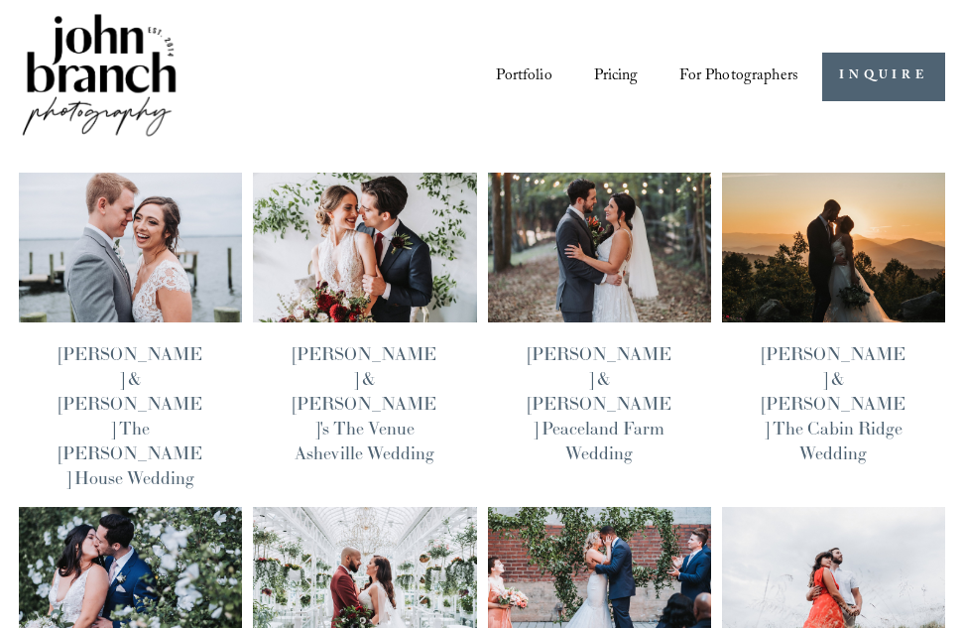
scroll to position [77, 0]
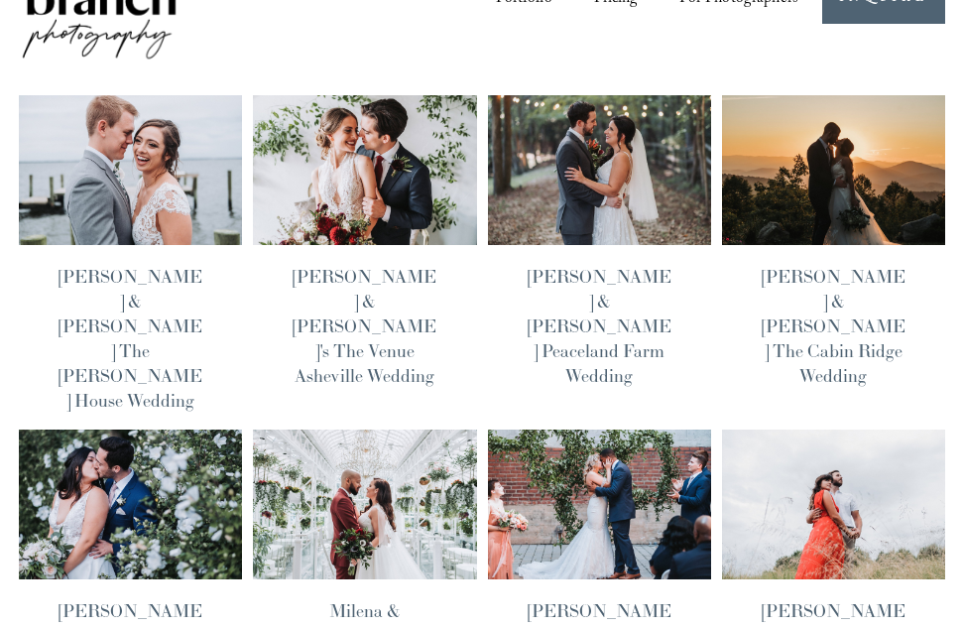
click at [830, 156] on img at bounding box center [832, 170] width 225 height 152
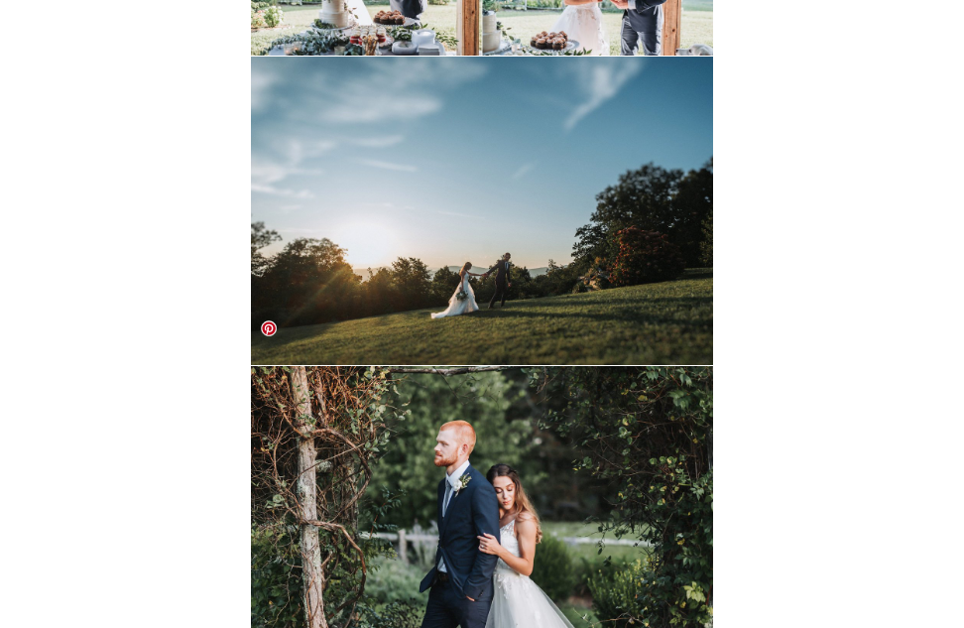
scroll to position [17476, 0]
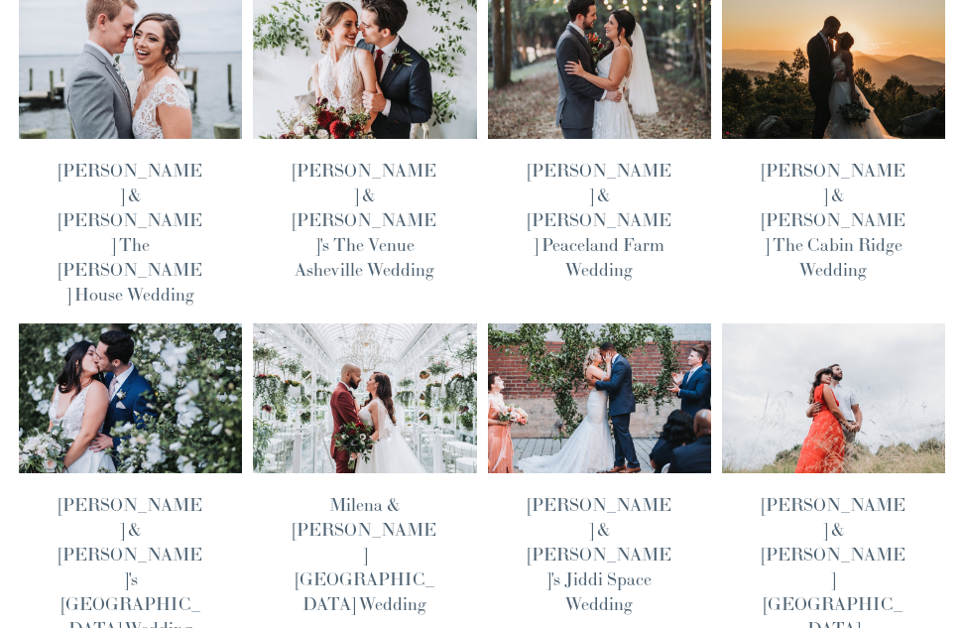
scroll to position [184, 0]
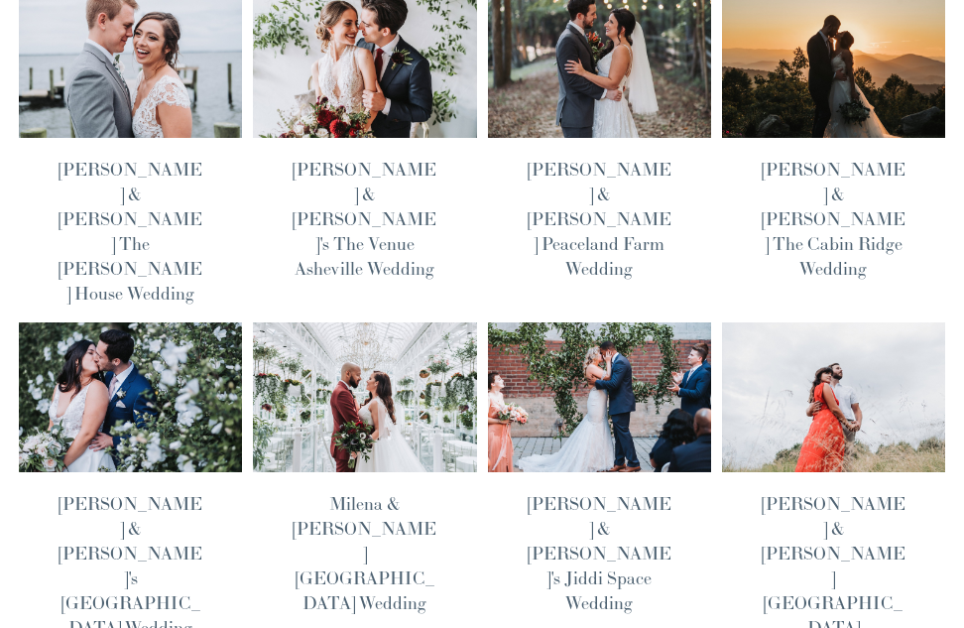
click at [147, 492] on link "Amanda & Alex's Brooklyn Botanical Garden Wedding" at bounding box center [131, 565] width 144 height 147
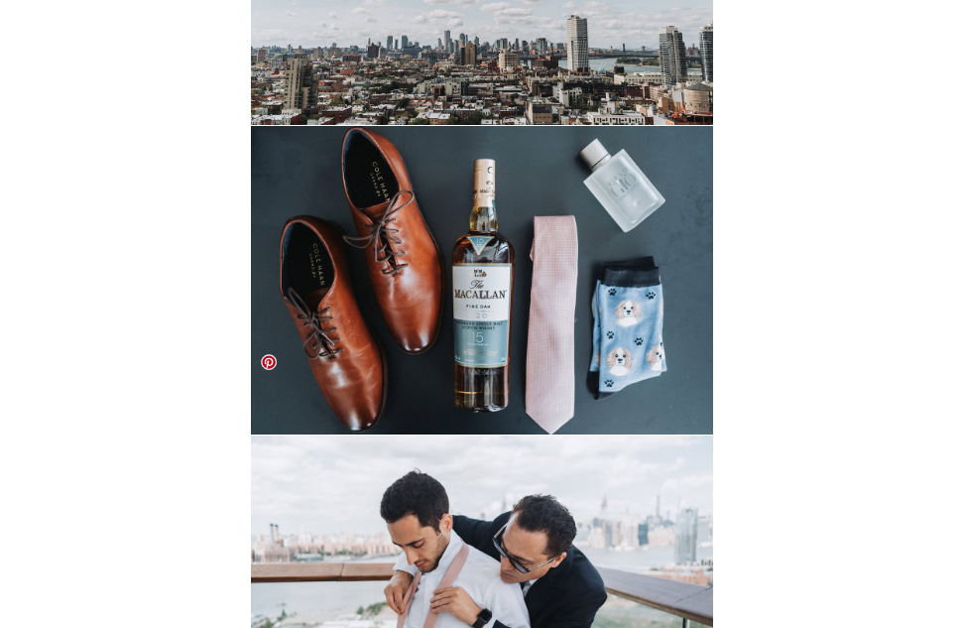
scroll to position [945, 0]
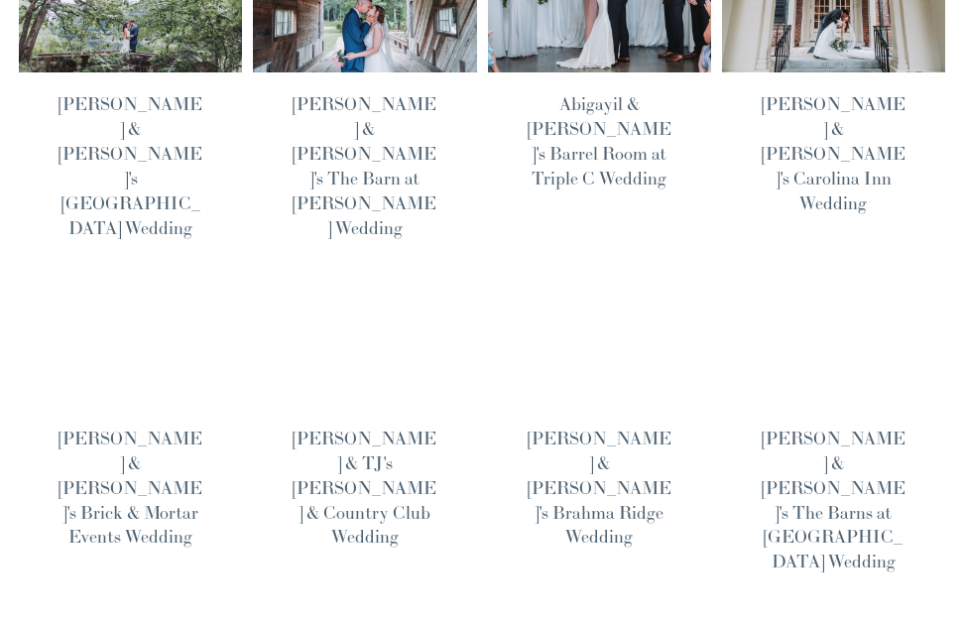
scroll to position [944, 0]
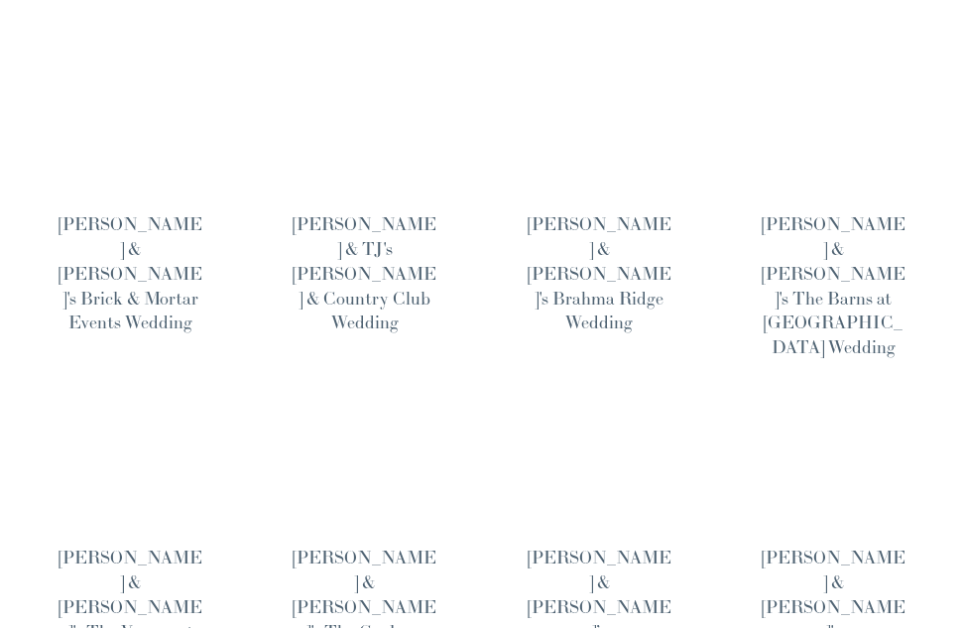
scroll to position [1158, 0]
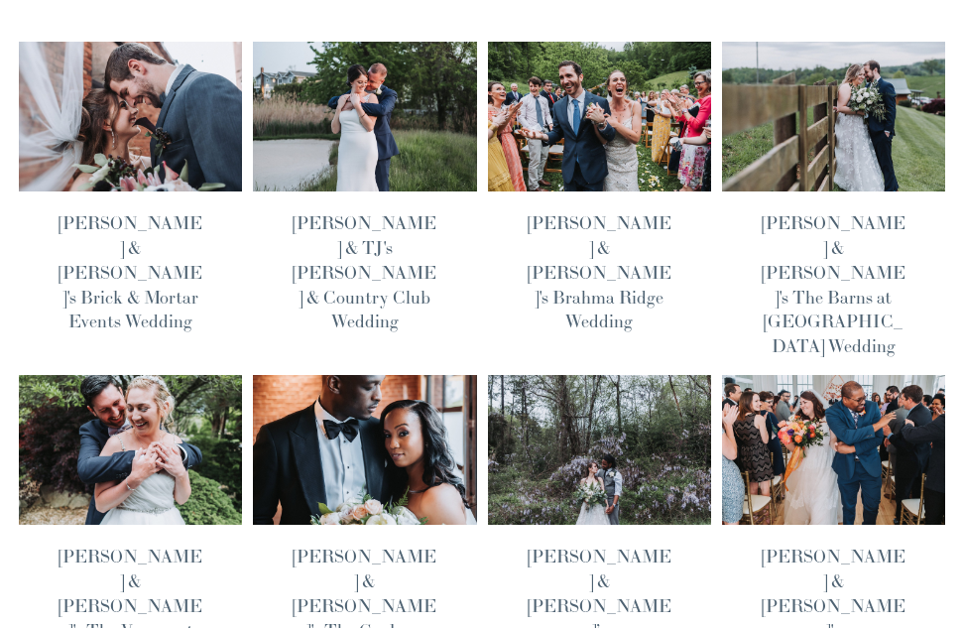
click at [608, 544] on link "[PERSON_NAME] & [PERSON_NAME]’s [PERSON_NAME] Earth Sancturary Wedding" at bounding box center [600, 630] width 144 height 172
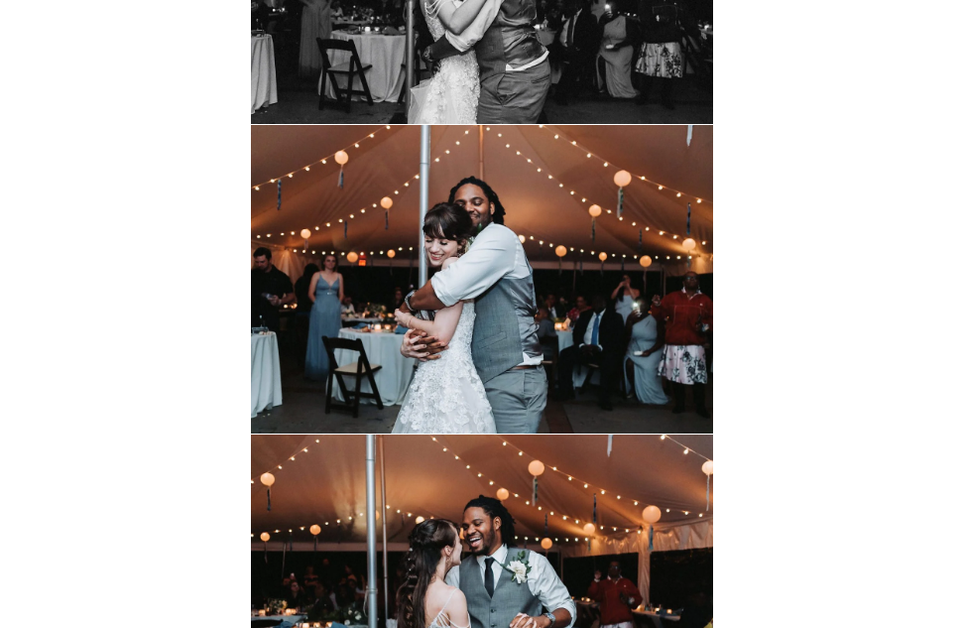
scroll to position [26241, 0]
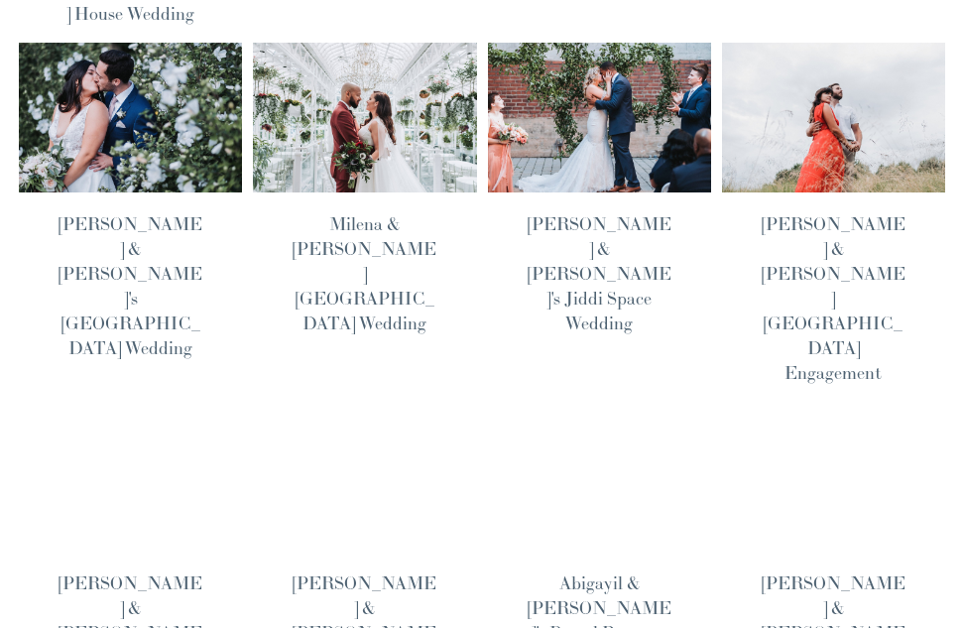
scroll to position [466, 0]
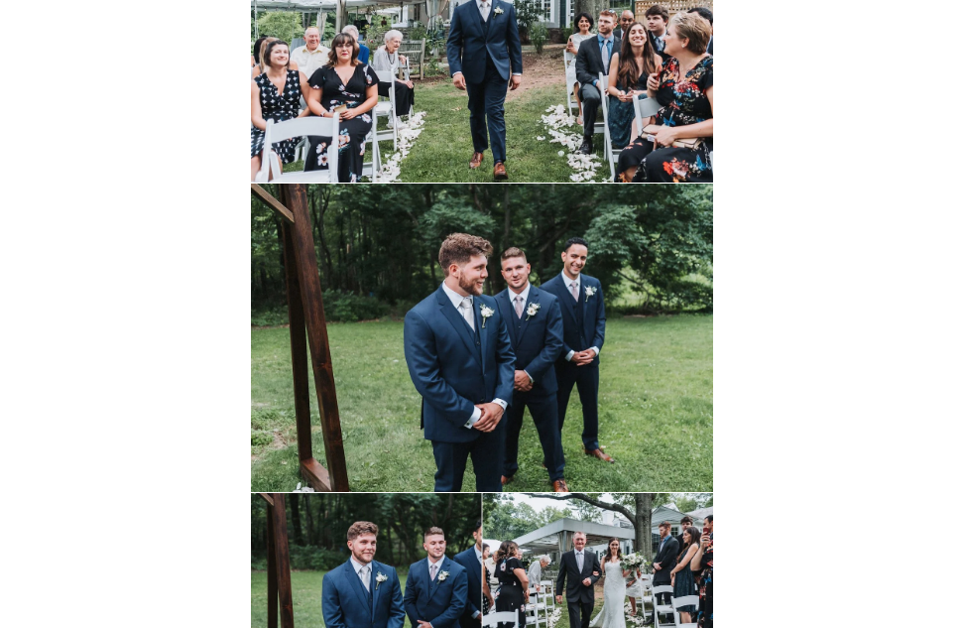
scroll to position [10833, 0]
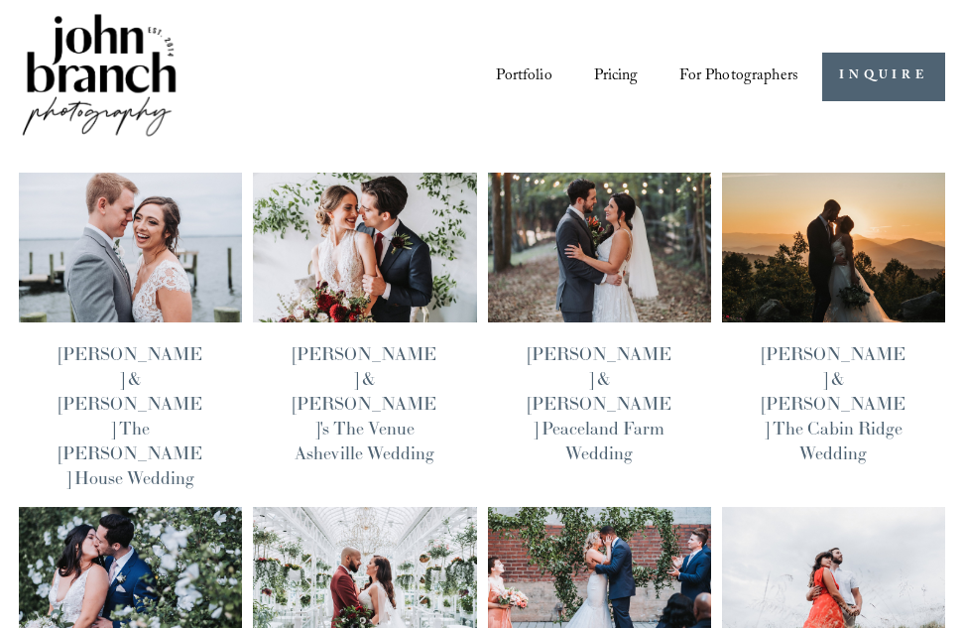
click at [163, 399] on link "[PERSON_NAME] & [PERSON_NAME] The [PERSON_NAME] House Wedding" at bounding box center [131, 415] width 144 height 147
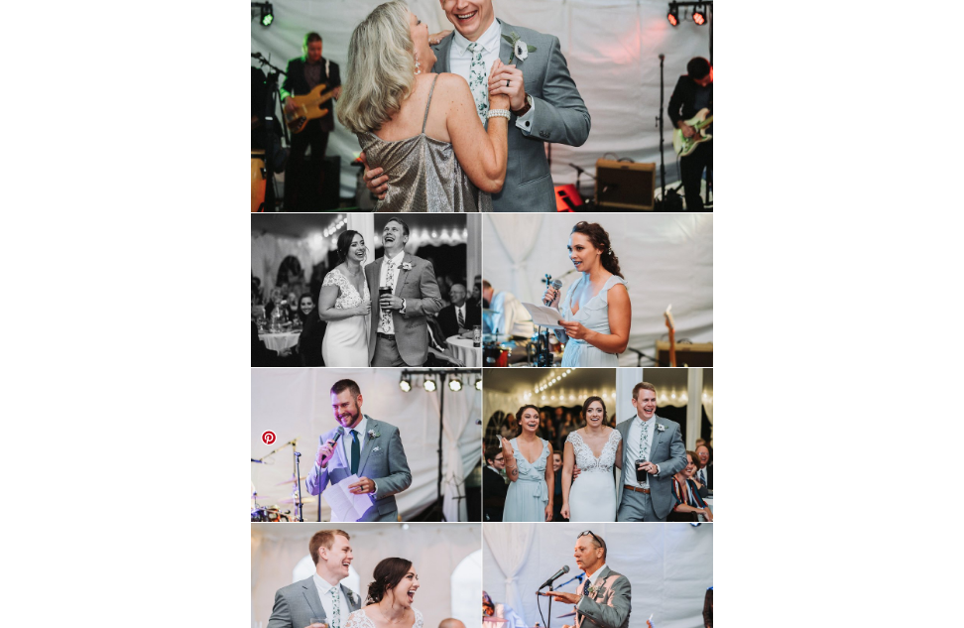
scroll to position [20746, 0]
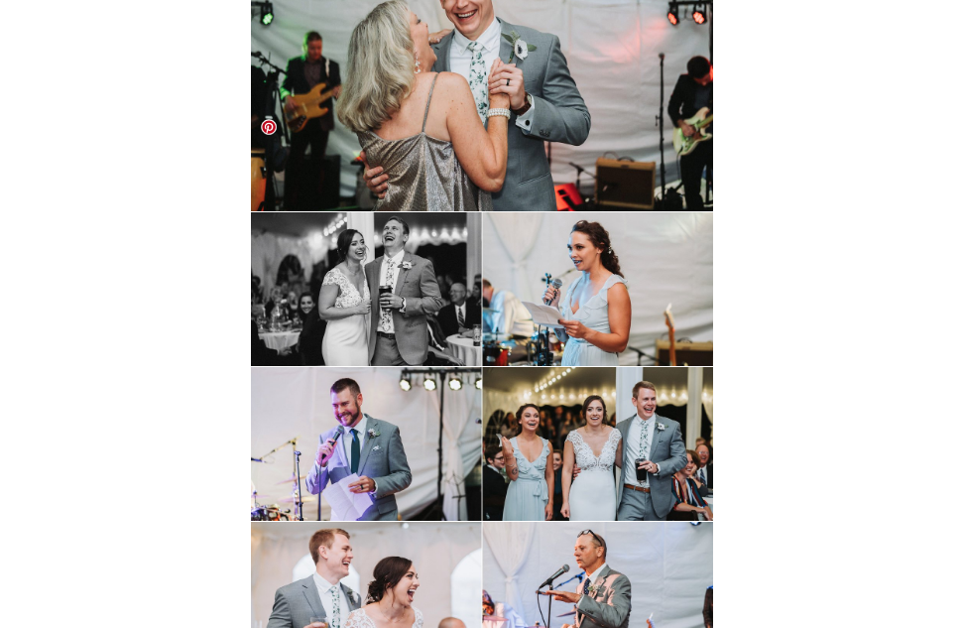
click at [555, 227] on img at bounding box center [482, 289] width 463 height 154
click at [578, 212] on img at bounding box center [482, 289] width 463 height 154
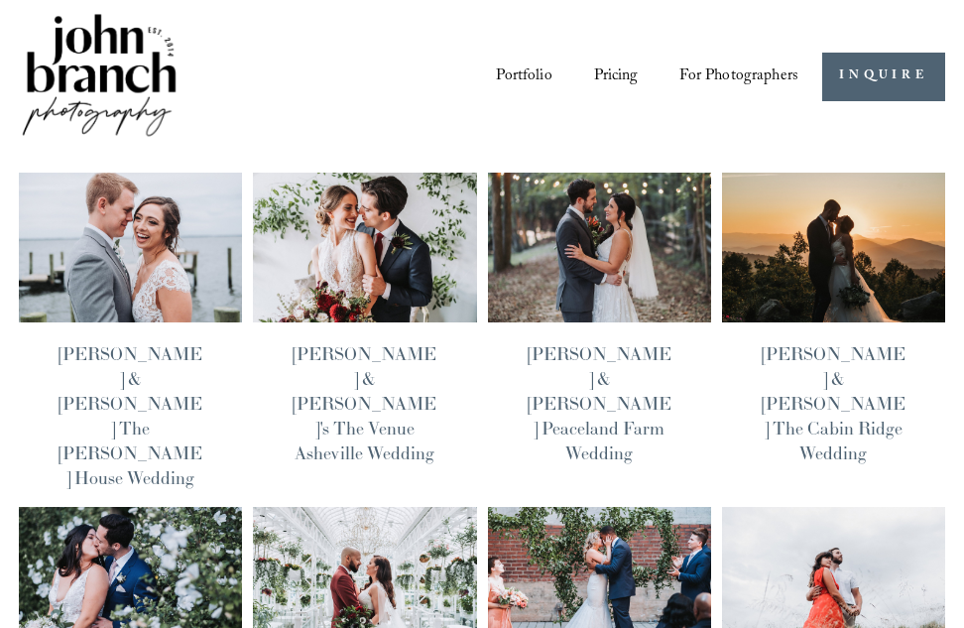
click at [356, 215] on img at bounding box center [364, 248] width 225 height 152
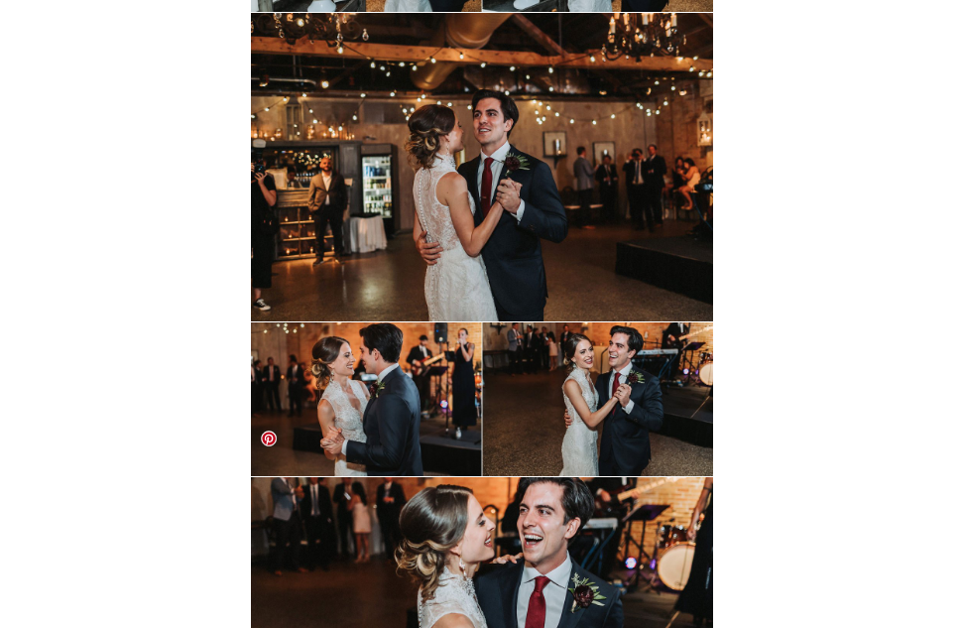
scroll to position [18878, 0]
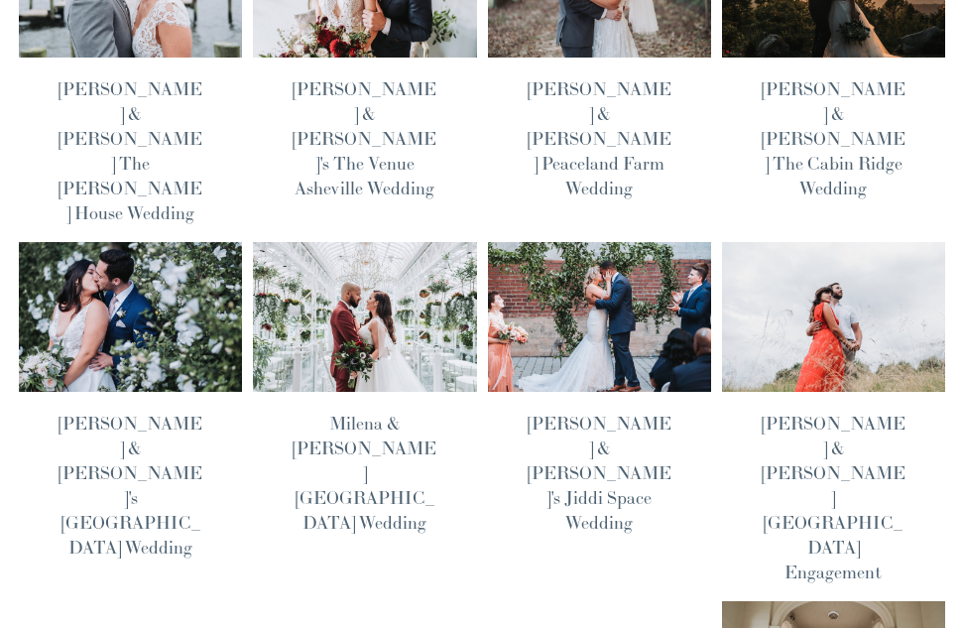
scroll to position [474, 0]
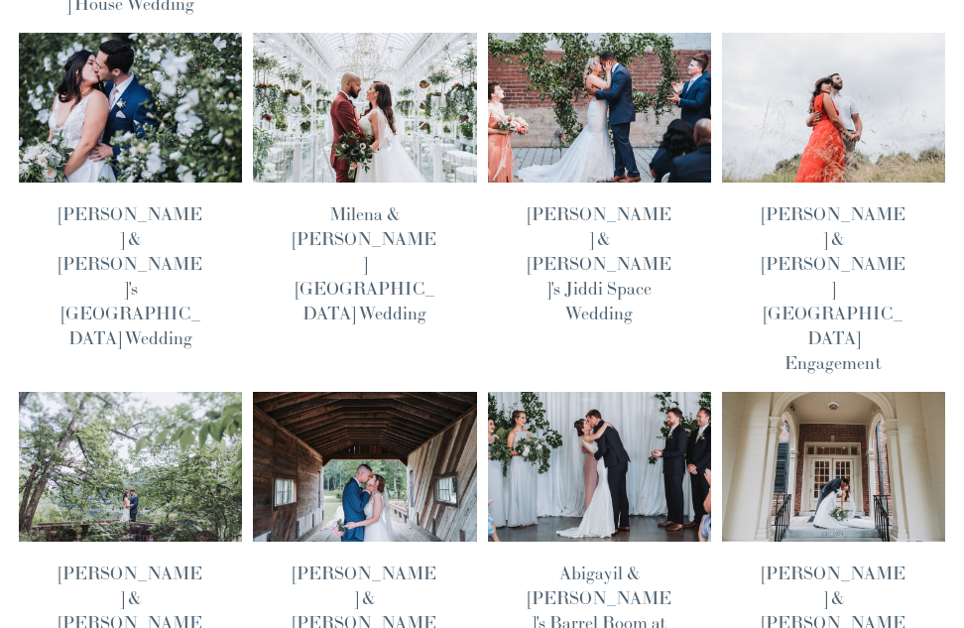
click at [620, 561] on link "Abigayil & [PERSON_NAME]'s Barrel Room at Triple C Wedding" at bounding box center [600, 609] width 144 height 97
